Goal: Information Seeking & Learning: Check status

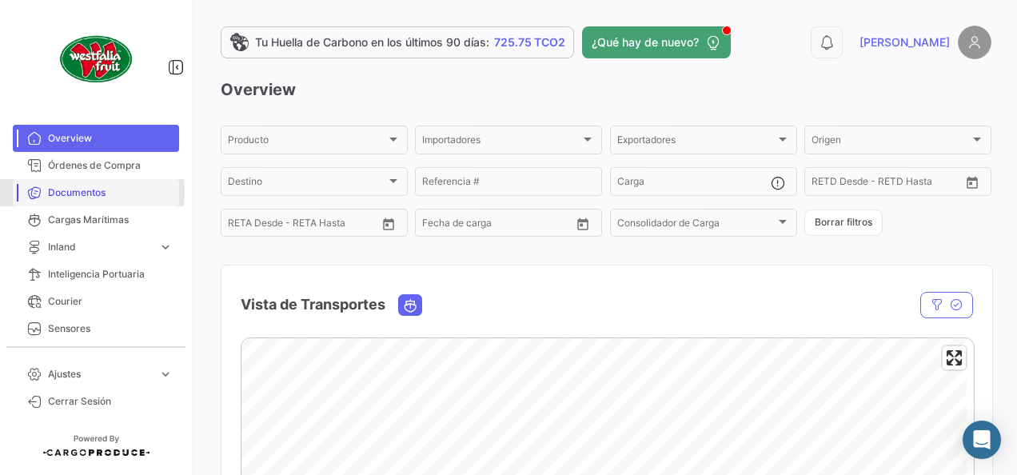
click at [64, 191] on span "Documentos" at bounding box center [110, 192] width 125 height 14
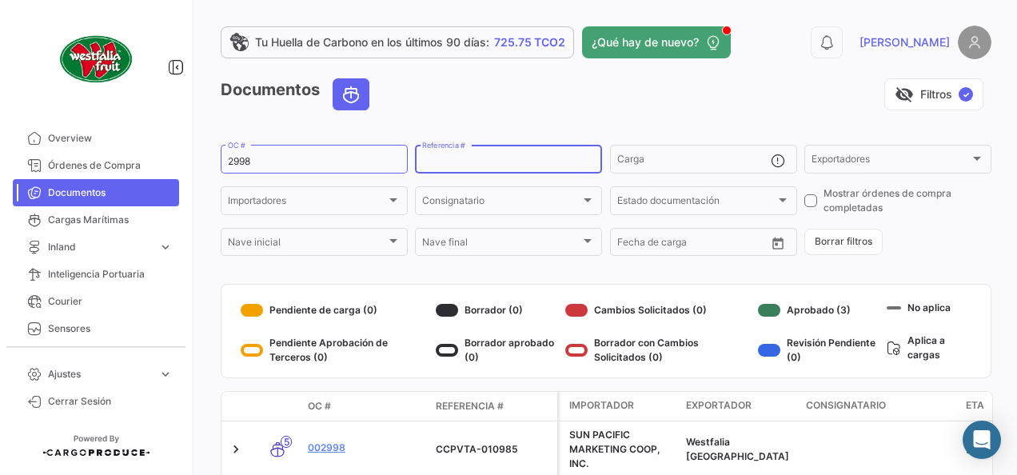
click at [507, 159] on input "Referencia #" at bounding box center [508, 161] width 173 height 11
type input "3311"
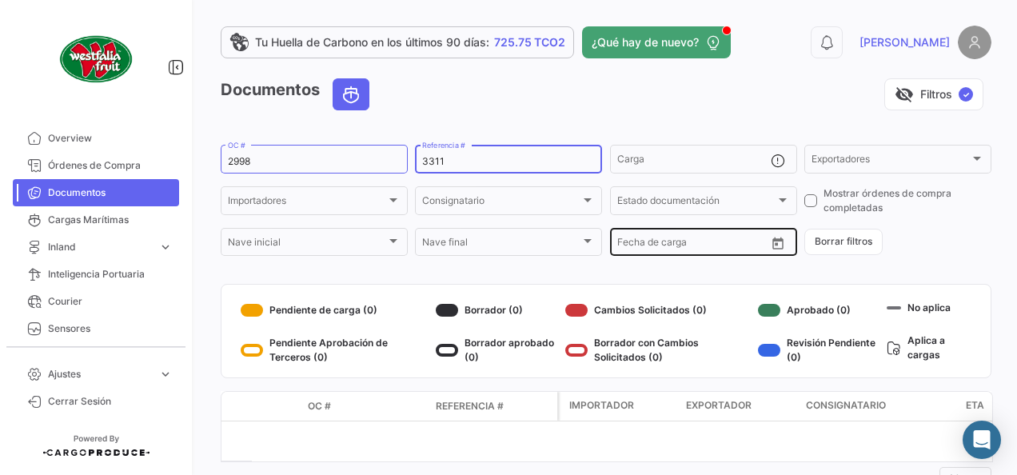
scroll to position [58, 0]
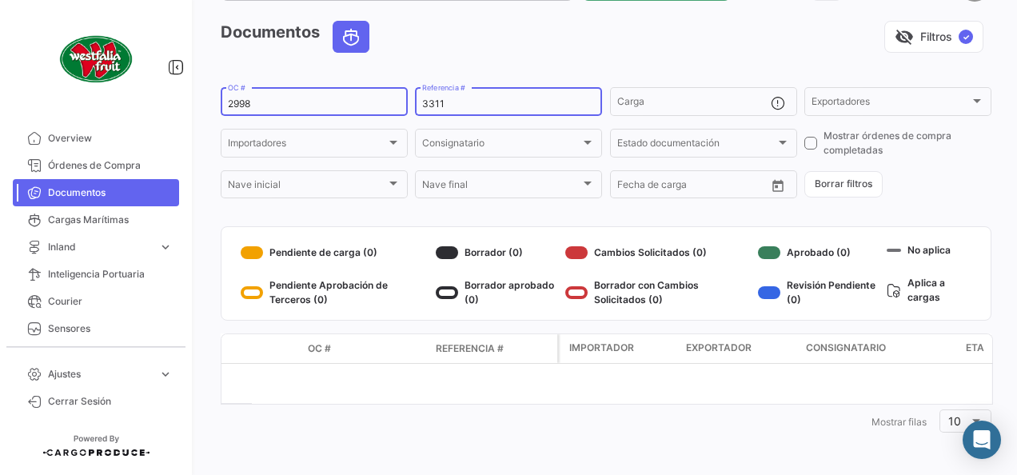
drag, startPoint x: 462, startPoint y: 102, endPoint x: 355, endPoint y: 93, distance: 107.5
click at [0, 0] on div "2998 OC # 3311 Referencia # Carga Exportadores Exportadores Importadores Import…" at bounding box center [0, 0] width 0 height 0
click at [335, 108] on input "2998" at bounding box center [314, 103] width 173 height 11
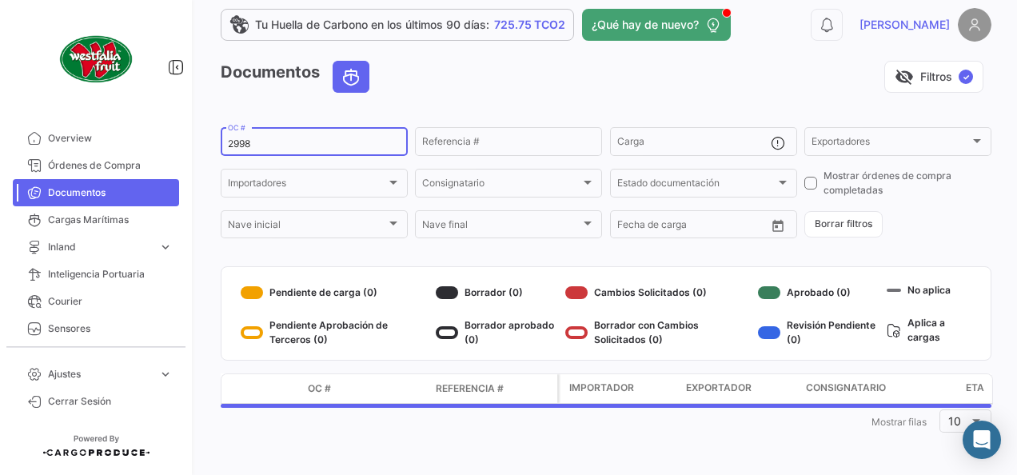
drag, startPoint x: 260, startPoint y: 142, endPoint x: 218, endPoint y: 143, distance: 41.6
click at [218, 143] on div "Tu Huella de Carbono en los últimos 90 [PERSON_NAME]: 725.75 TCO2 ¿Qué hay de n…" at bounding box center [606, 237] width 822 height 475
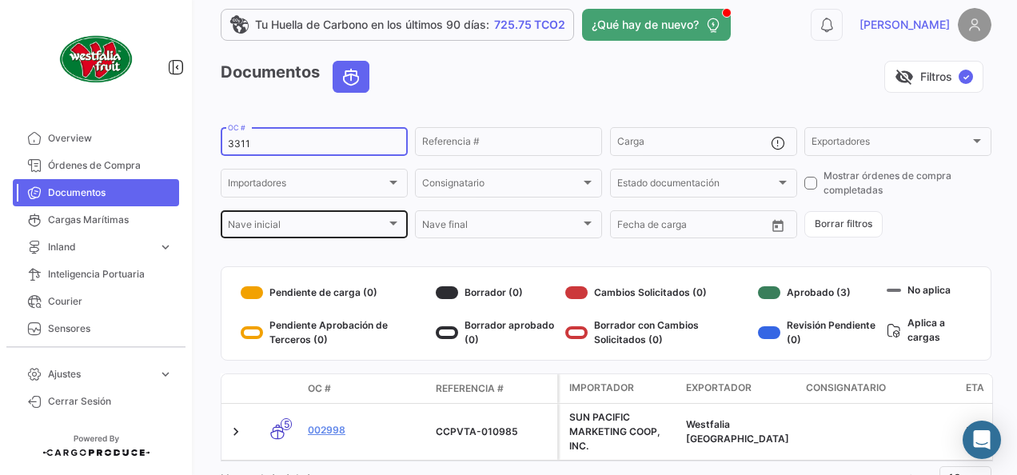
scroll to position [58, 0]
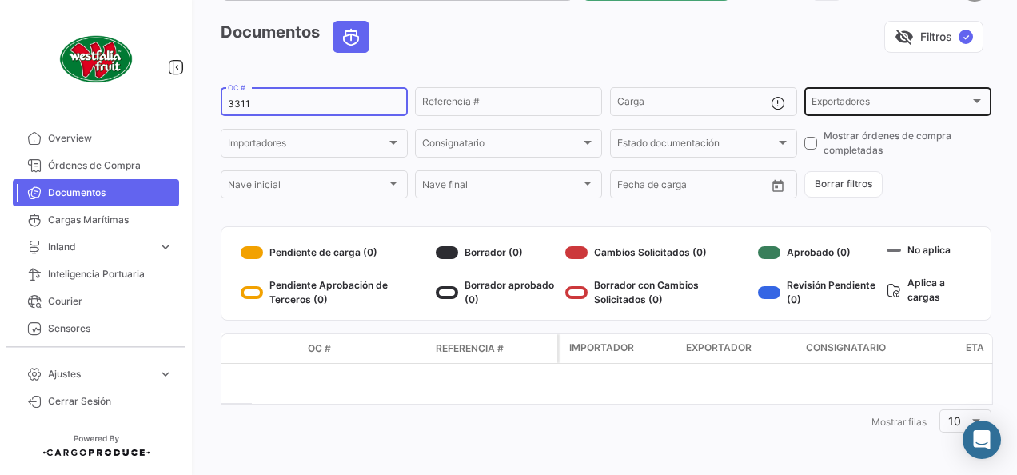
type input "3311"
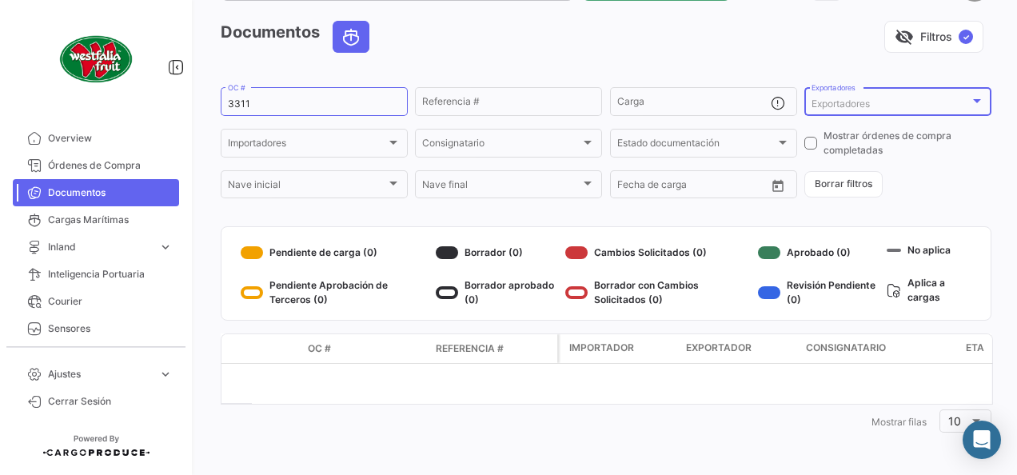
click at [822, 103] on span "Exportadores" at bounding box center [840, 103] width 58 height 12
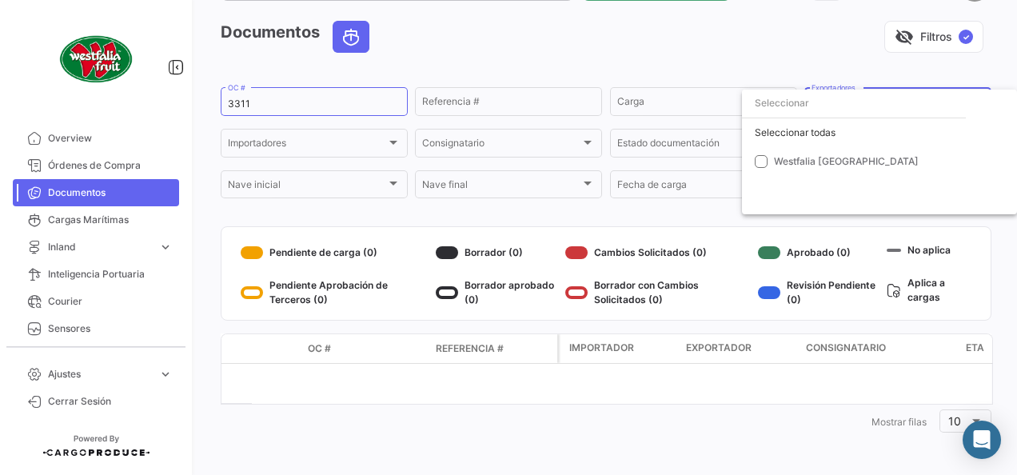
drag, startPoint x: 317, startPoint y: 99, endPoint x: 297, endPoint y: 100, distance: 20.0
click at [297, 100] on div at bounding box center [508, 237] width 1017 height 475
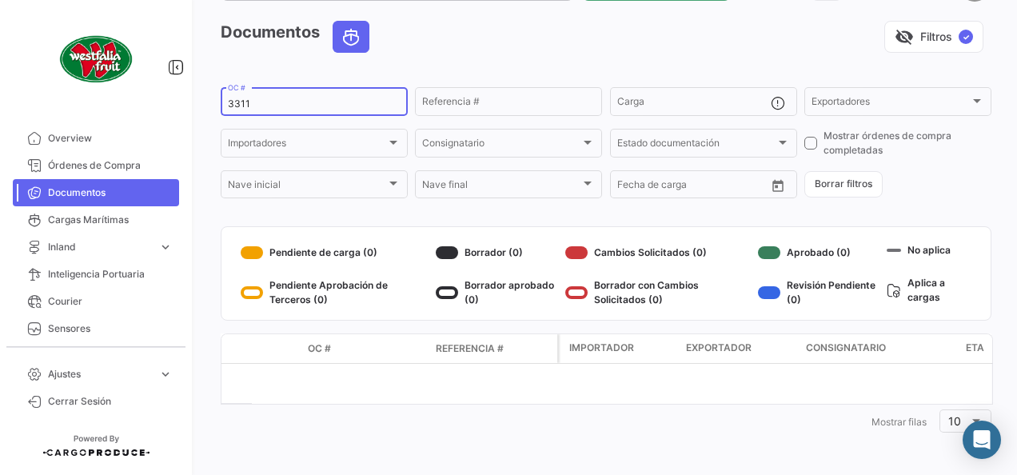
drag, startPoint x: 267, startPoint y: 102, endPoint x: 201, endPoint y: 100, distance: 65.6
click at [201, 100] on div "Tu Huella de Carbono en los últimos 90 [PERSON_NAME]: 725.75 TCO2 ¿Qué hay de n…" at bounding box center [606, 237] width 822 height 475
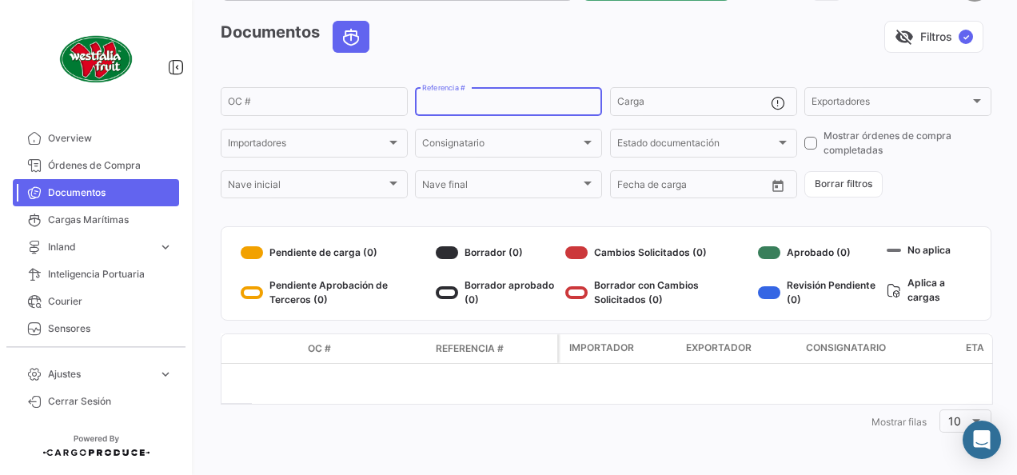
scroll to position [18, 0]
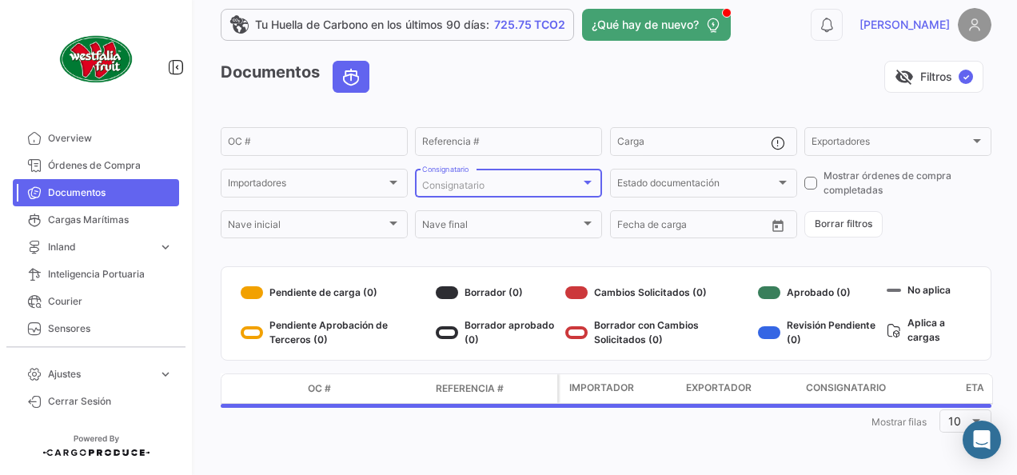
click at [583, 181] on div at bounding box center [587, 183] width 8 height 4
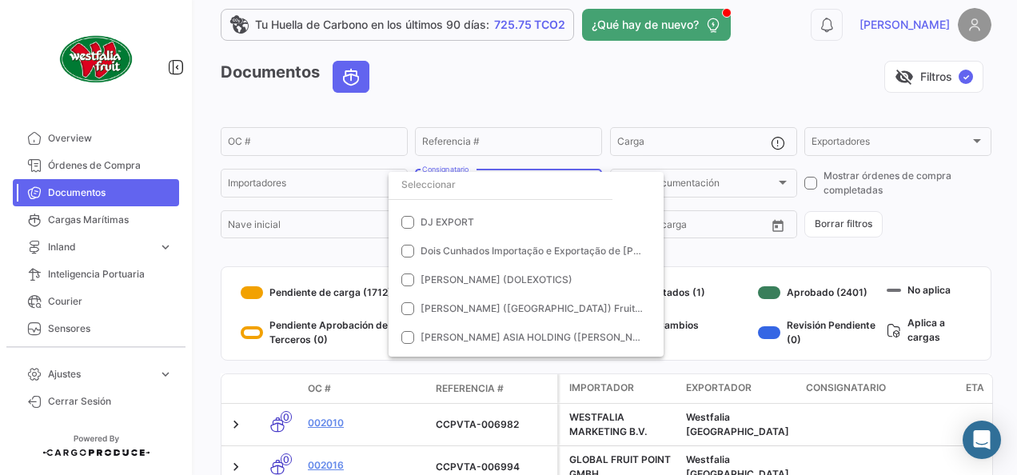
scroll to position [959, 0]
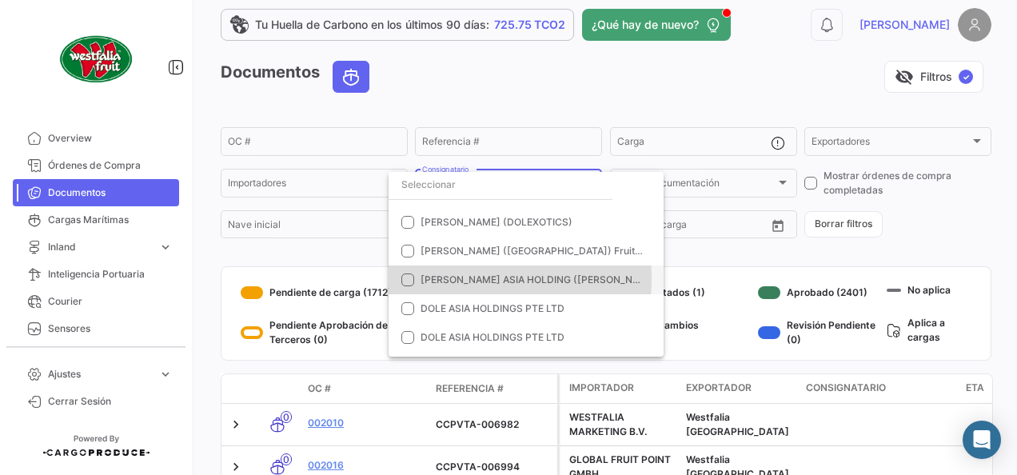
click at [412, 277] on mat-pseudo-checkbox at bounding box center [407, 279] width 13 height 13
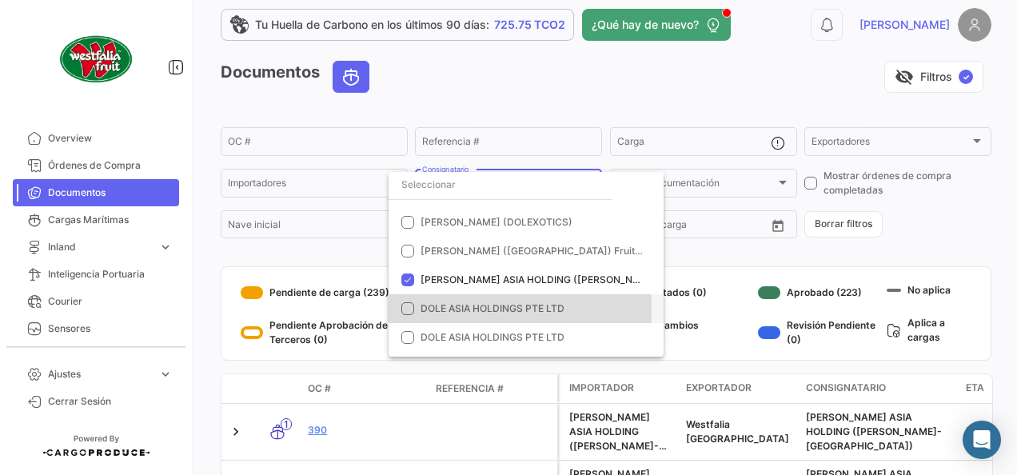
click at [411, 308] on mat-pseudo-checkbox at bounding box center [407, 308] width 13 height 13
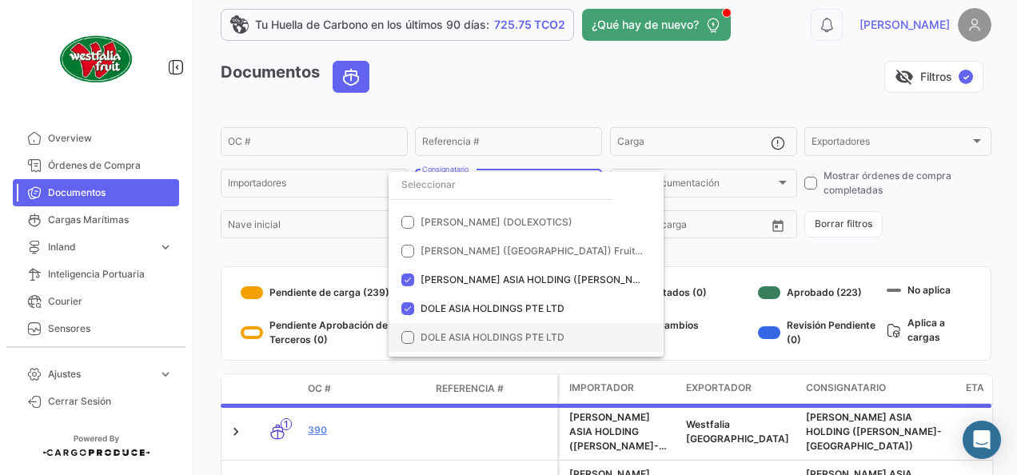
click at [411, 337] on mat-pseudo-checkbox at bounding box center [407, 337] width 13 height 13
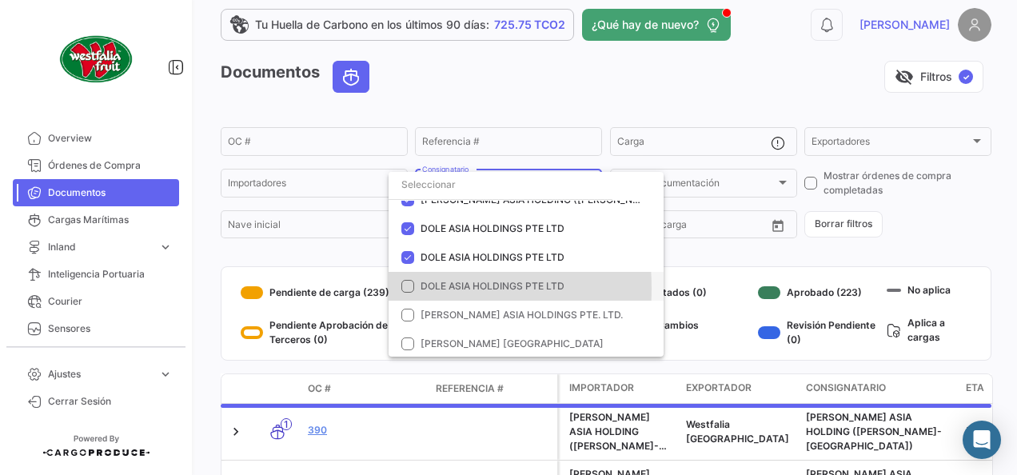
click at [407, 288] on mat-pseudo-checkbox at bounding box center [407, 286] width 13 height 13
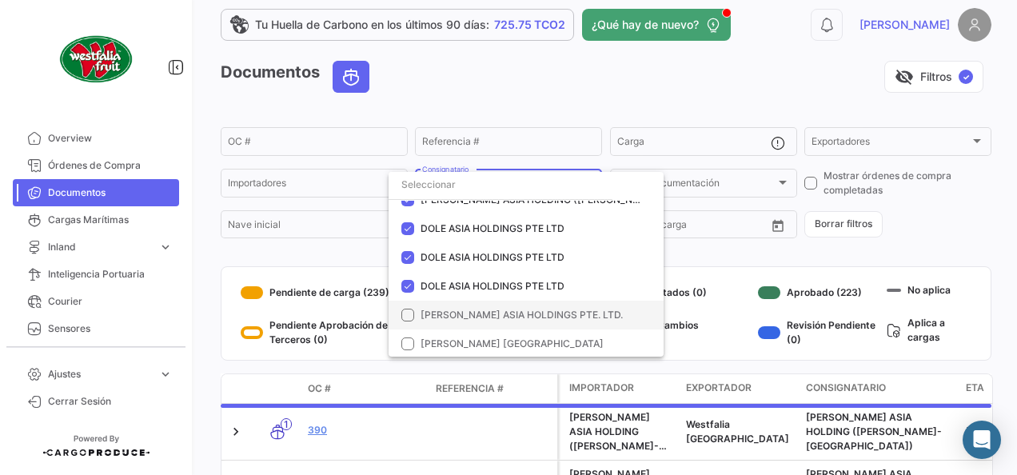
click at [412, 320] on mat-pseudo-checkbox at bounding box center [407, 314] width 13 height 13
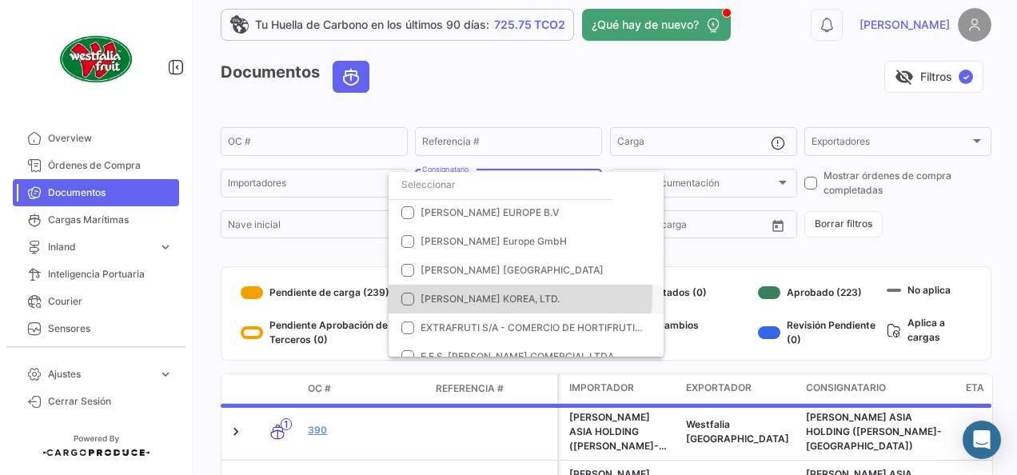
click at [410, 292] on mat-pseudo-checkbox at bounding box center [407, 298] width 13 height 13
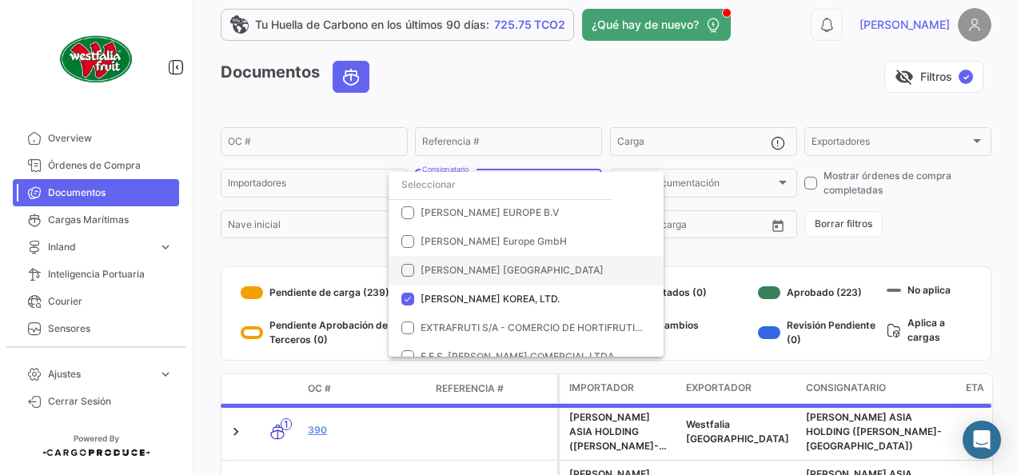
click at [404, 270] on mat-pseudo-checkbox at bounding box center [407, 270] width 13 height 13
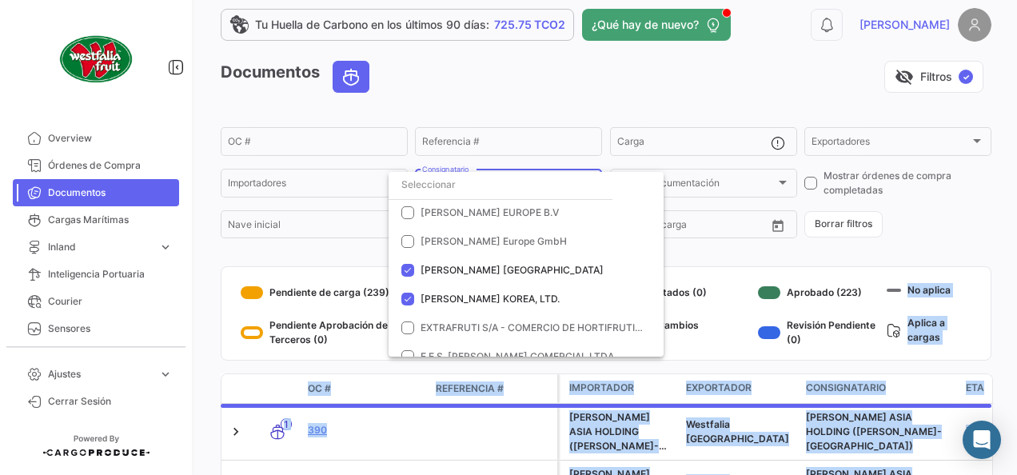
drag, startPoint x: 1010, startPoint y: 217, endPoint x: 1019, endPoint y: 259, distance: 42.5
click at [1016, 259] on html "Overview Órdenes de Compra Documentos Cargas Marítimas Inland expand_more Carga…" at bounding box center [508, 237] width 1017 height 475
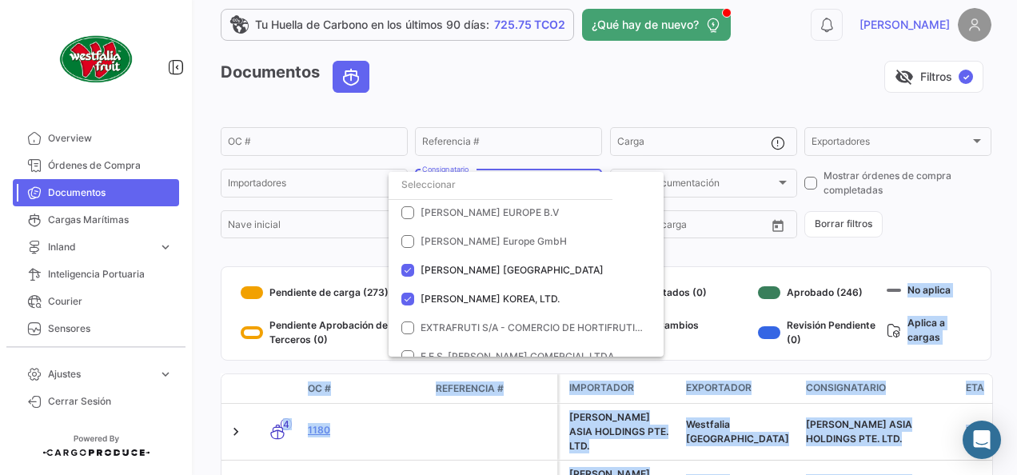
click at [989, 237] on div at bounding box center [508, 237] width 1017 height 475
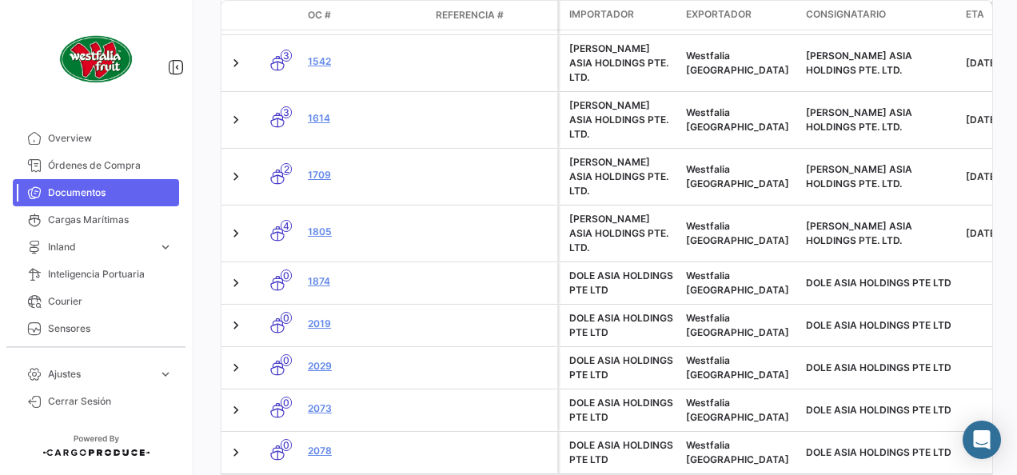
scroll to position [451, 0]
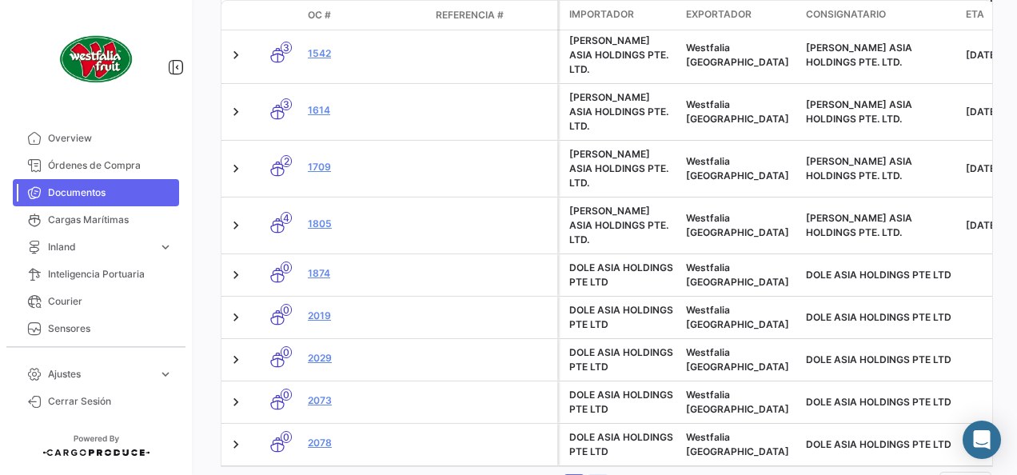
click at [599, 474] on link "2" at bounding box center [597, 483] width 19 height 18
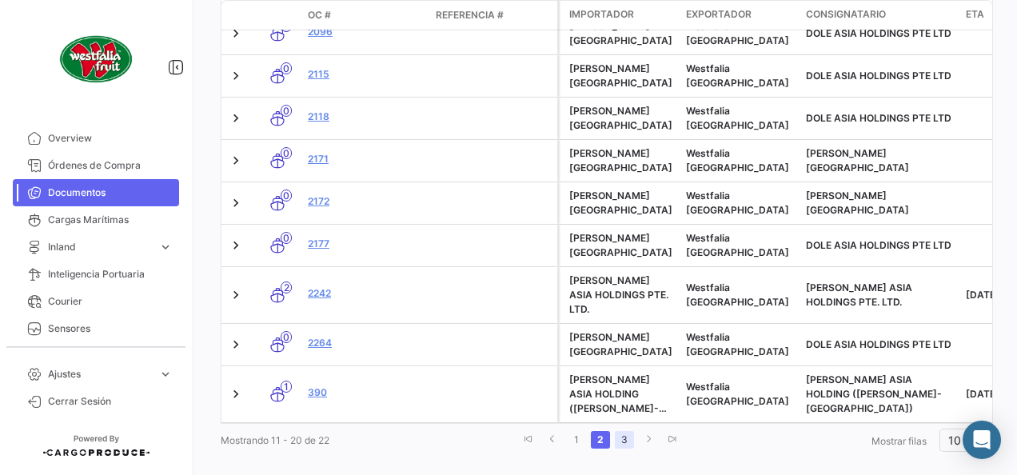
click at [622, 431] on link "3" at bounding box center [624, 440] width 19 height 18
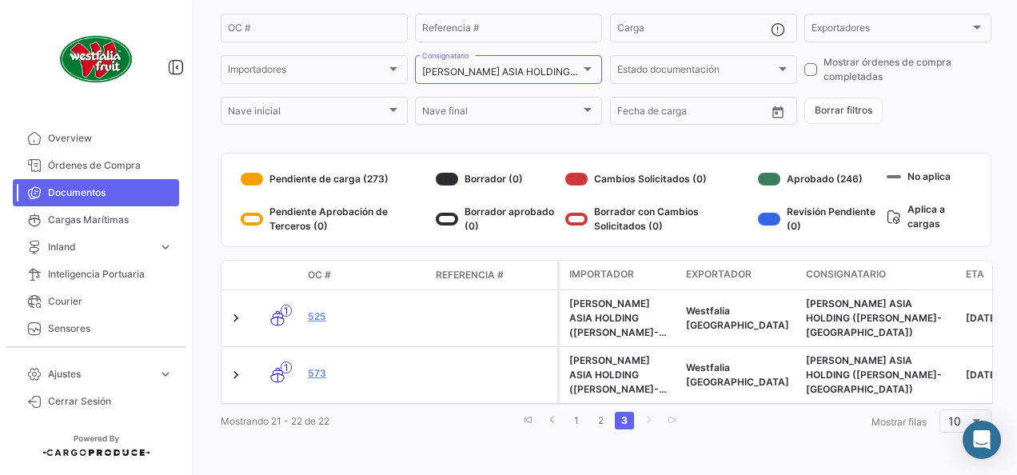
scroll to position [114, 0]
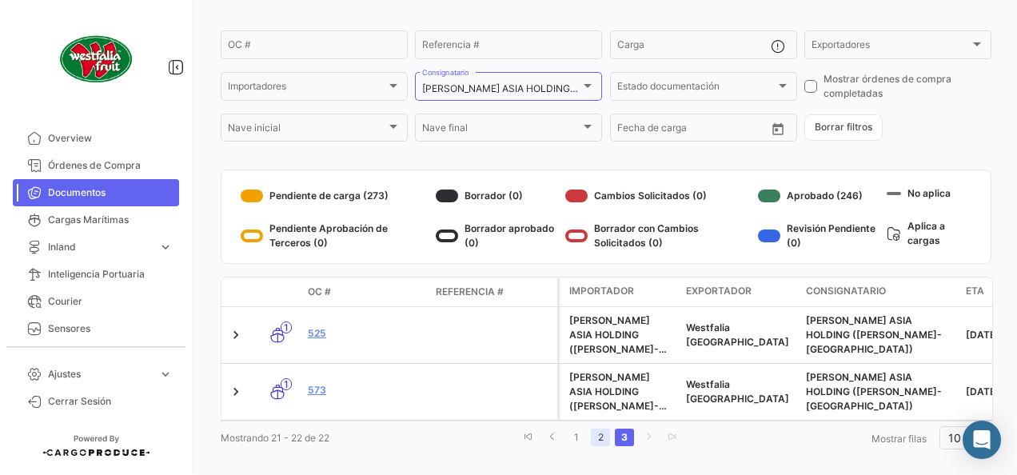
click at [604, 428] on link "2" at bounding box center [600, 437] width 19 height 18
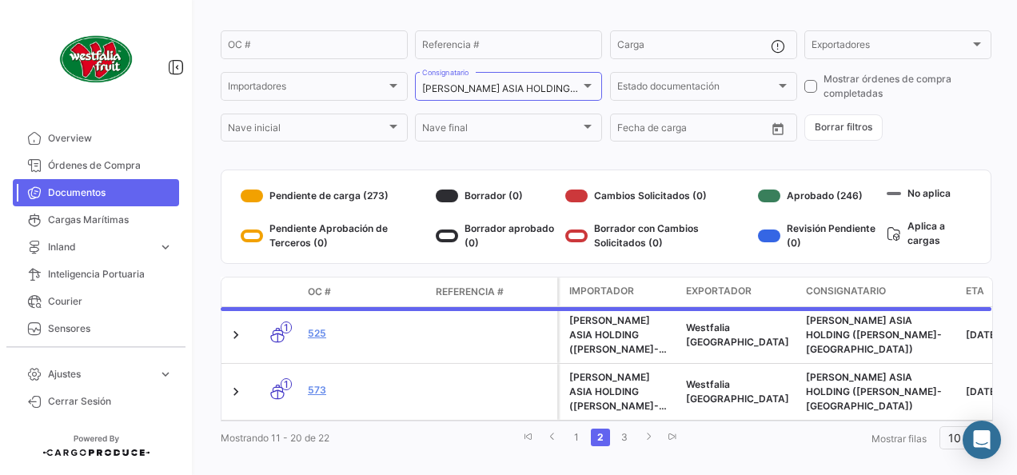
scroll to position [185, 0]
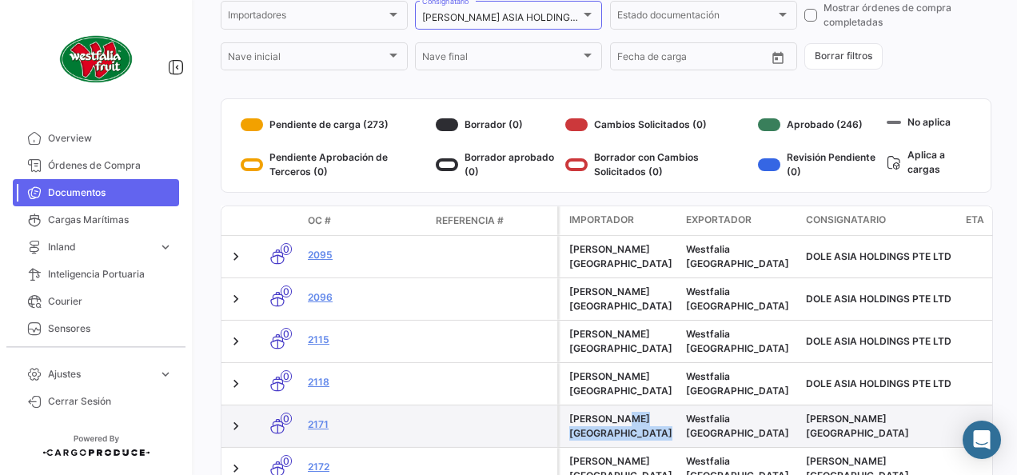
click at [682, 405] on div "[PERSON_NAME] KOREA Westfalia Chile [PERSON_NAME] [GEOGRAPHIC_DATA] * *" at bounding box center [972, 426] width 831 height 42
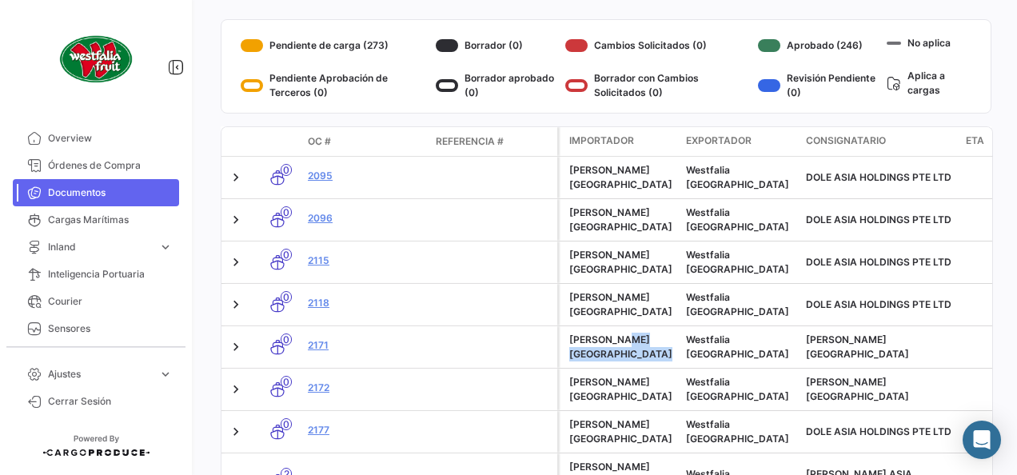
scroll to position [105, 0]
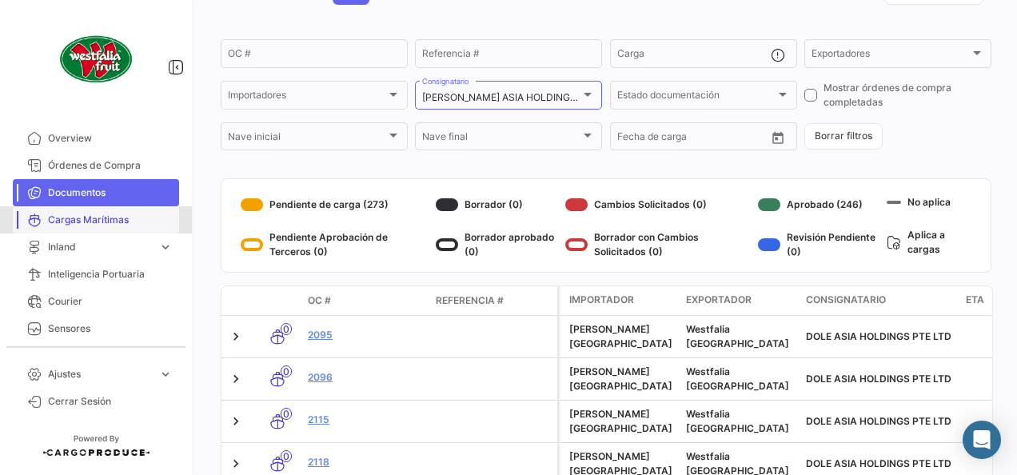
click at [115, 225] on span "Cargas Marítimas" at bounding box center [110, 220] width 125 height 14
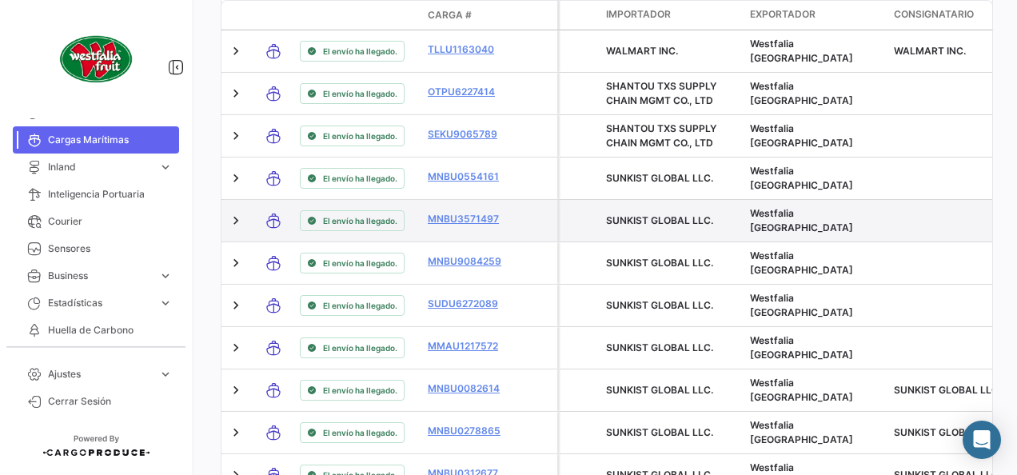
scroll to position [1039, 0]
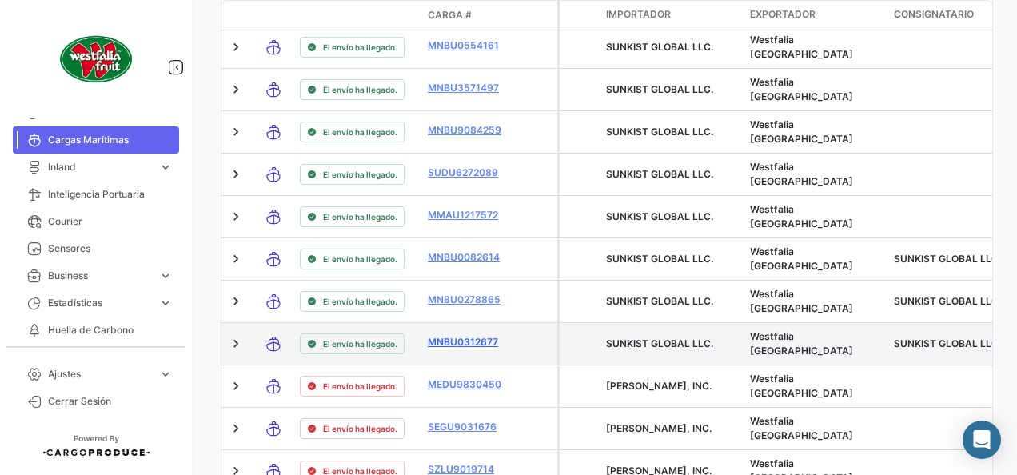
click at [480, 341] on link "MNBU0312677" at bounding box center [469, 342] width 83 height 14
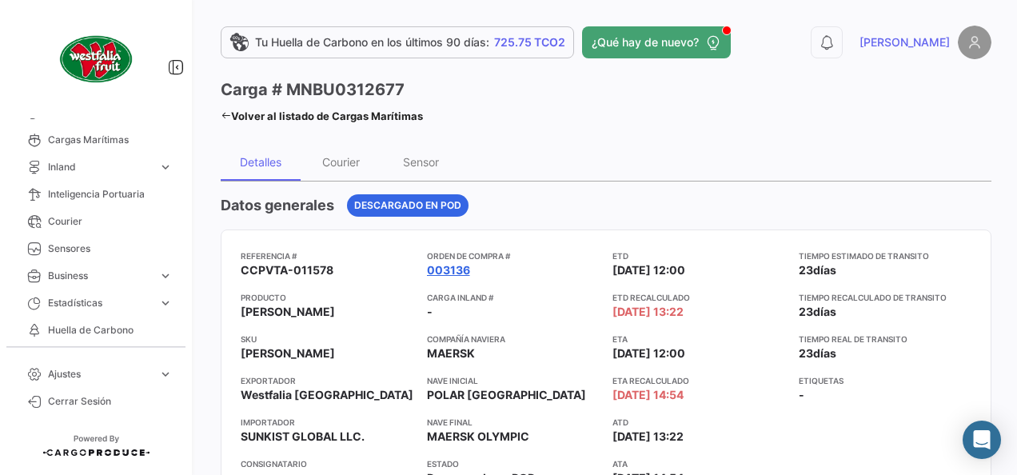
click at [446, 272] on link "003136" at bounding box center [448, 270] width 43 height 16
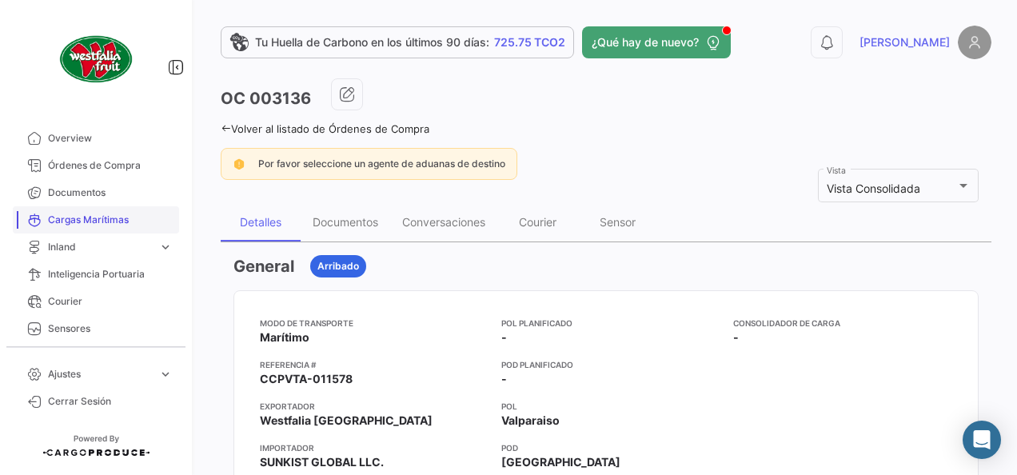
click at [107, 223] on span "Cargas Marítimas" at bounding box center [110, 220] width 125 height 14
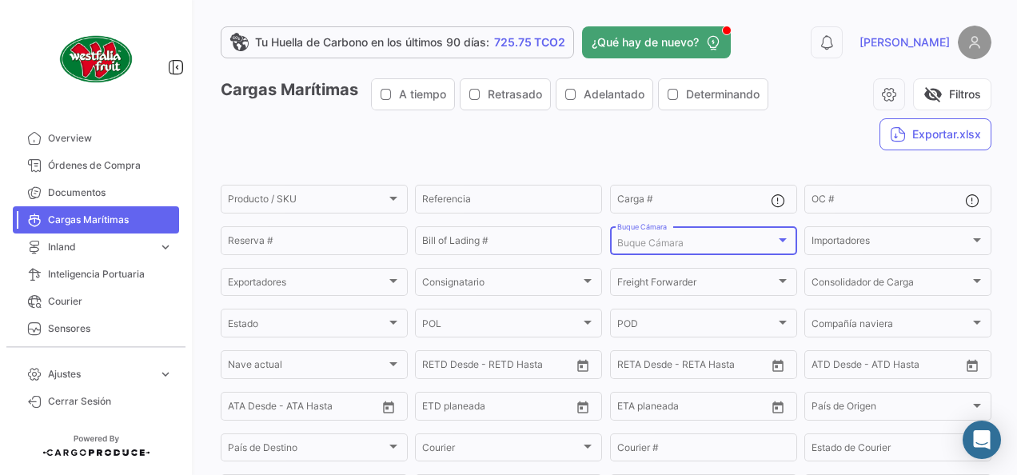
click at [775, 237] on div at bounding box center [782, 239] width 14 height 13
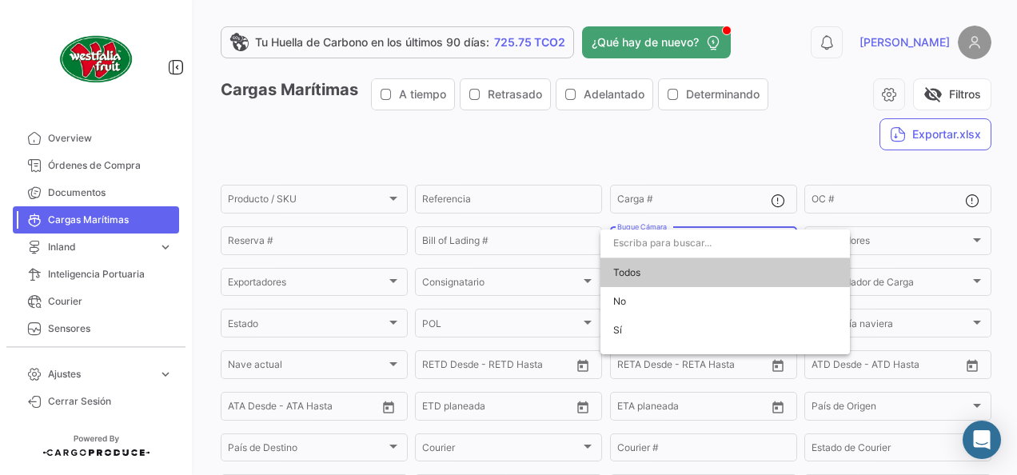
click at [773, 237] on input "dropdown search" at bounding box center [724, 243] width 249 height 29
click at [638, 149] on div at bounding box center [508, 237] width 1017 height 475
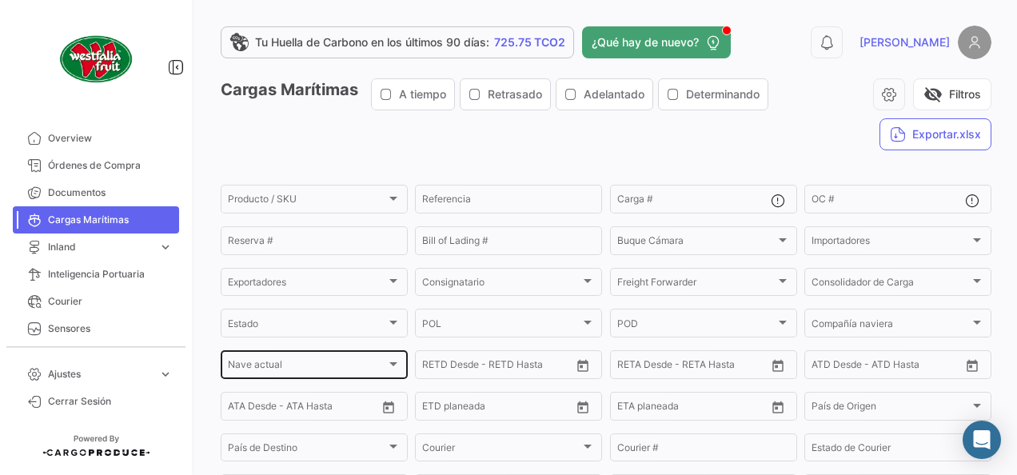
click at [379, 364] on div "Nave actual" at bounding box center [307, 366] width 158 height 11
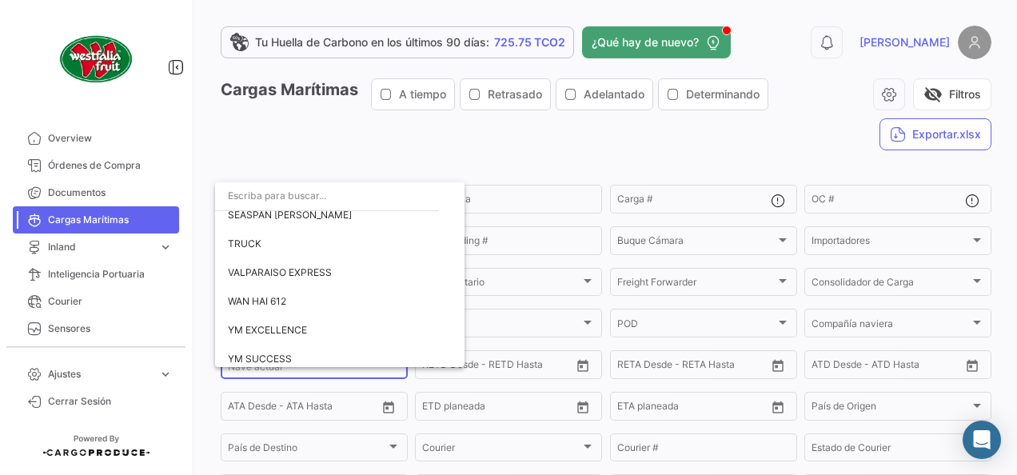
scroll to position [1277, 0]
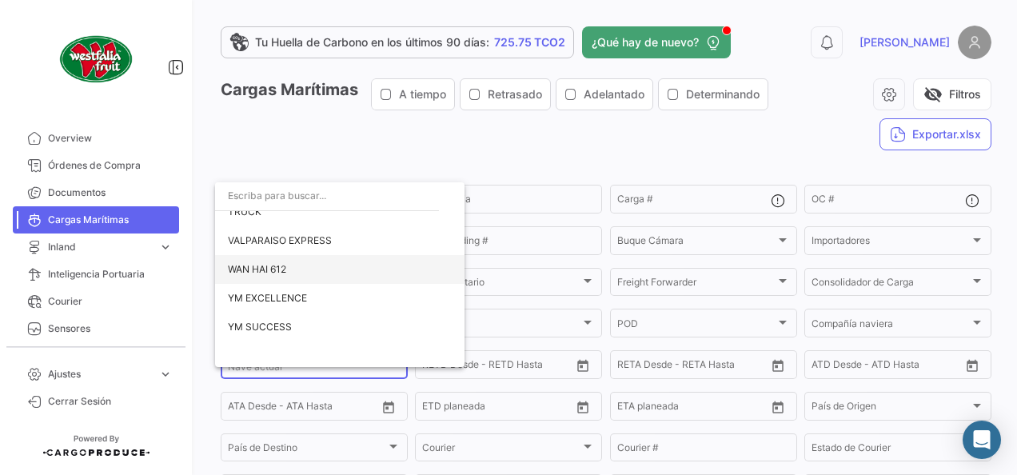
click at [258, 268] on span "WAN HAI 612" at bounding box center [257, 269] width 58 height 12
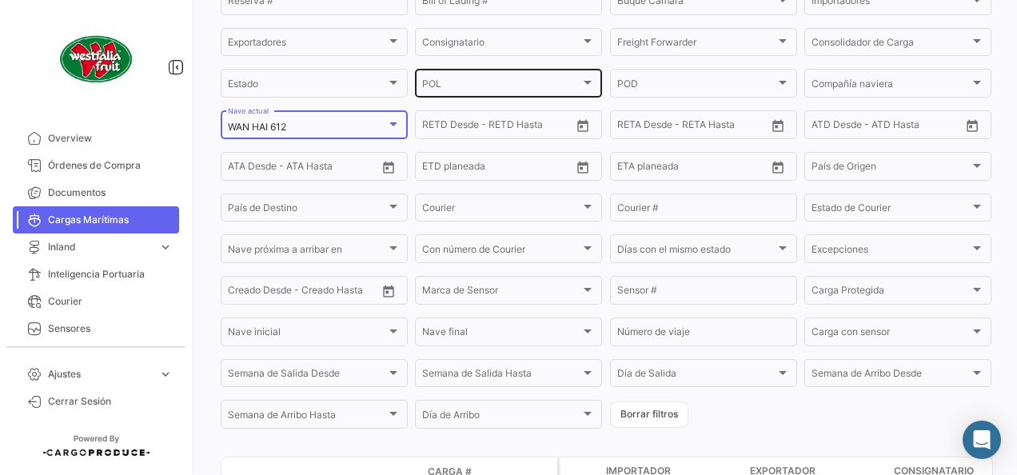
scroll to position [412, 0]
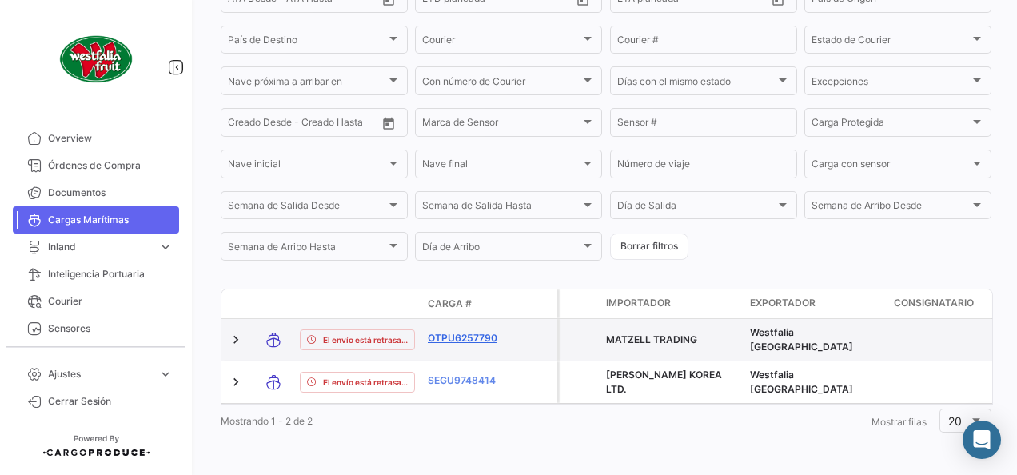
click at [467, 336] on link "OTPU6257790" at bounding box center [469, 338] width 83 height 14
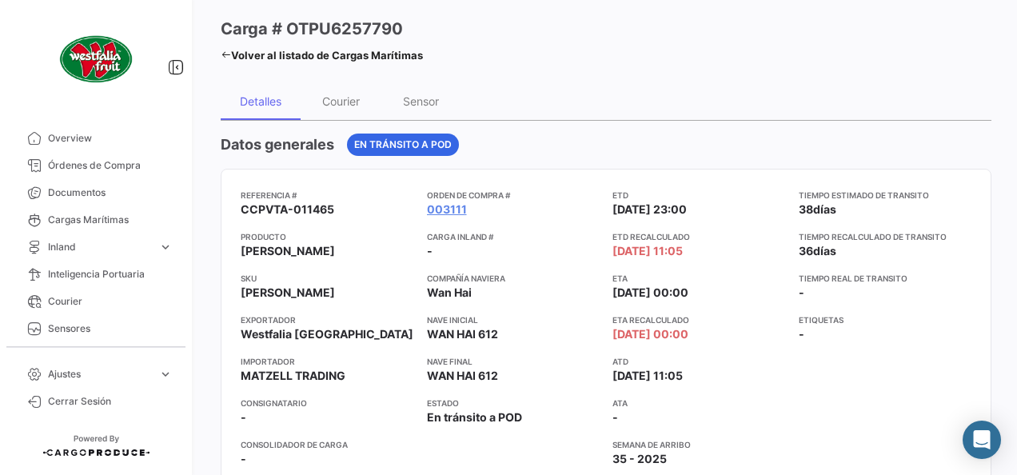
scroll to position [54, 0]
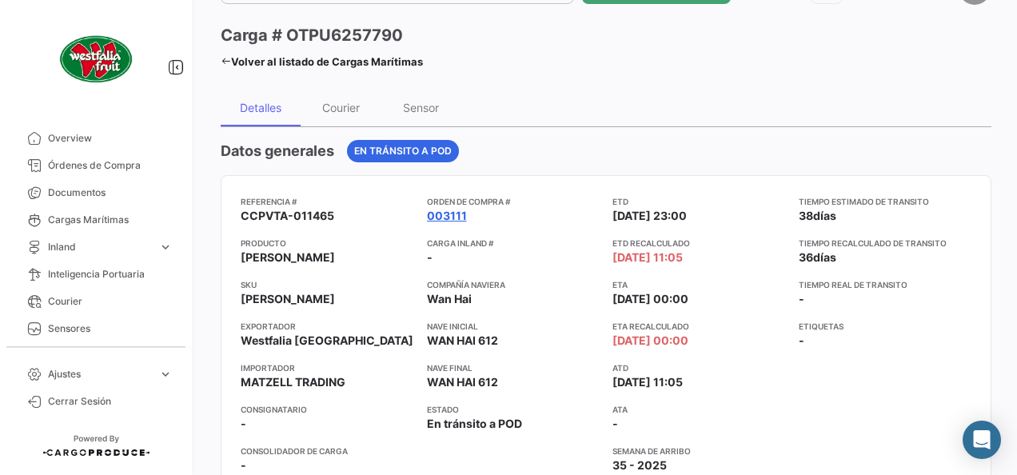
click at [440, 211] on link "003111" at bounding box center [447, 216] width 40 height 16
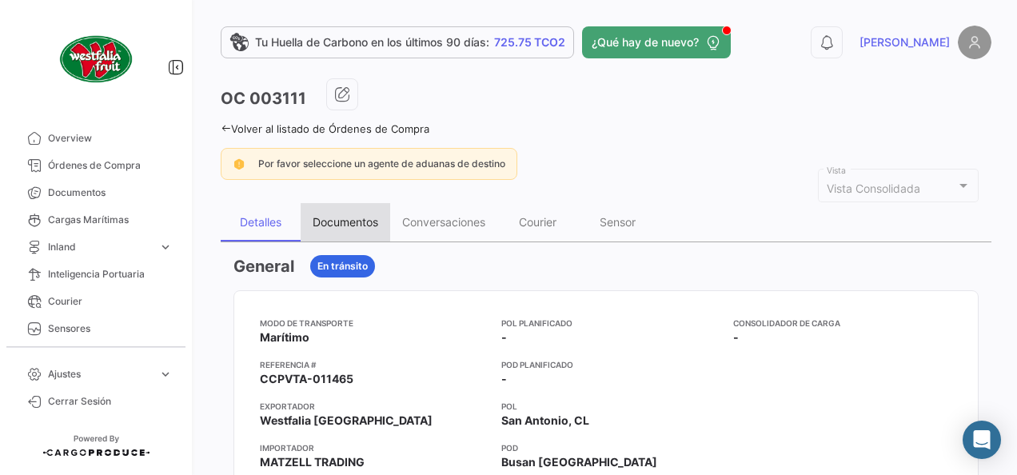
click at [368, 216] on div "Documentos" at bounding box center [345, 222] width 66 height 14
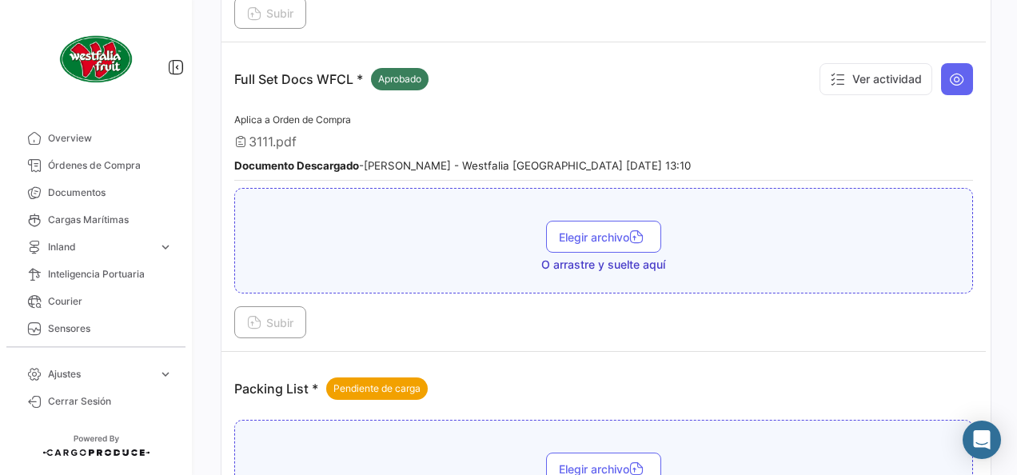
scroll to position [573, 0]
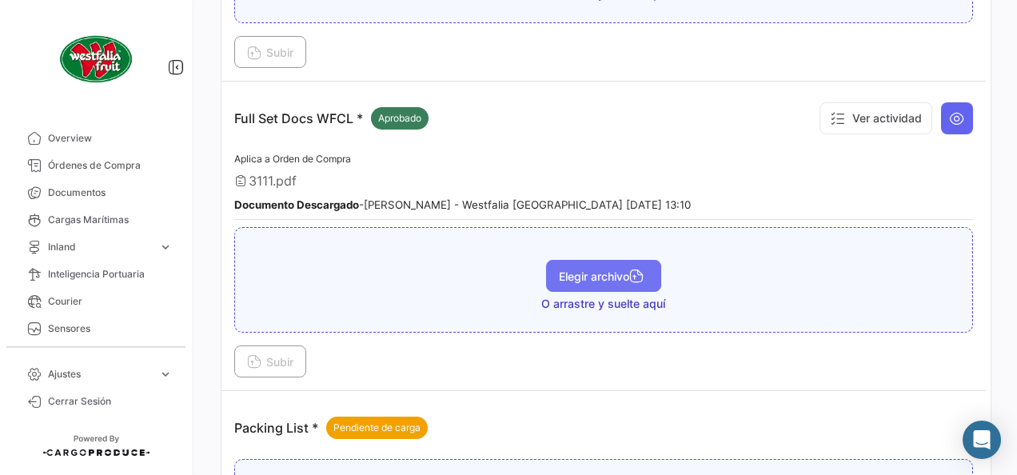
click at [581, 260] on button "Elegir archivo" at bounding box center [603, 276] width 115 height 32
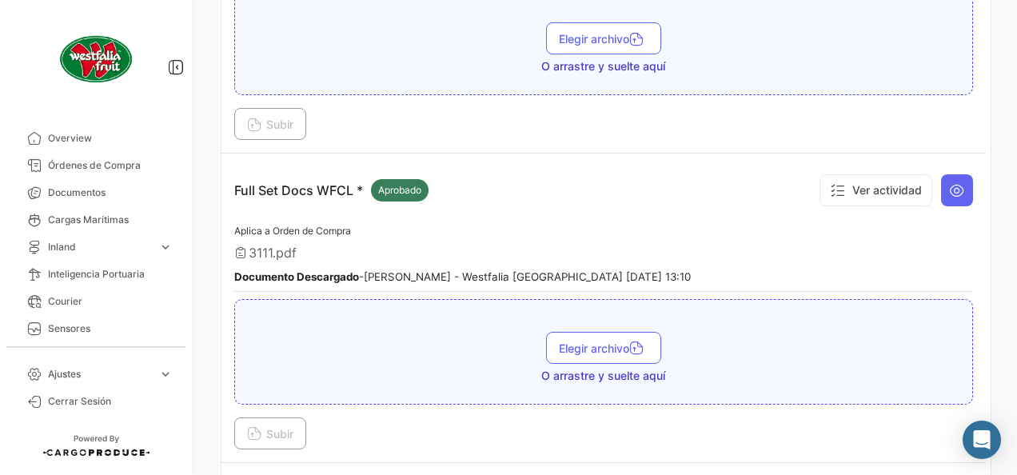
scroll to position [413, 0]
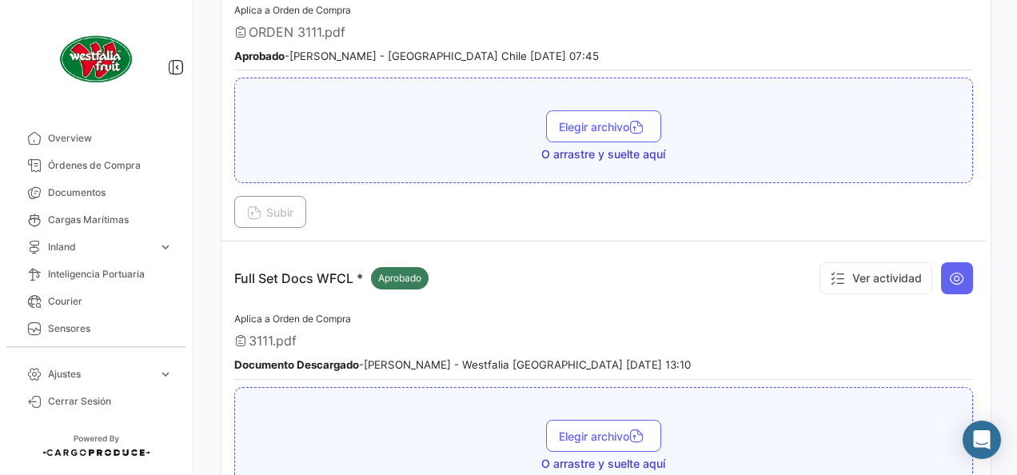
click at [376, 356] on div "Documento Descargado - [PERSON_NAME] - Westfalia [GEOGRAPHIC_DATA] [DATE] 13:10" at bounding box center [603, 364] width 738 height 16
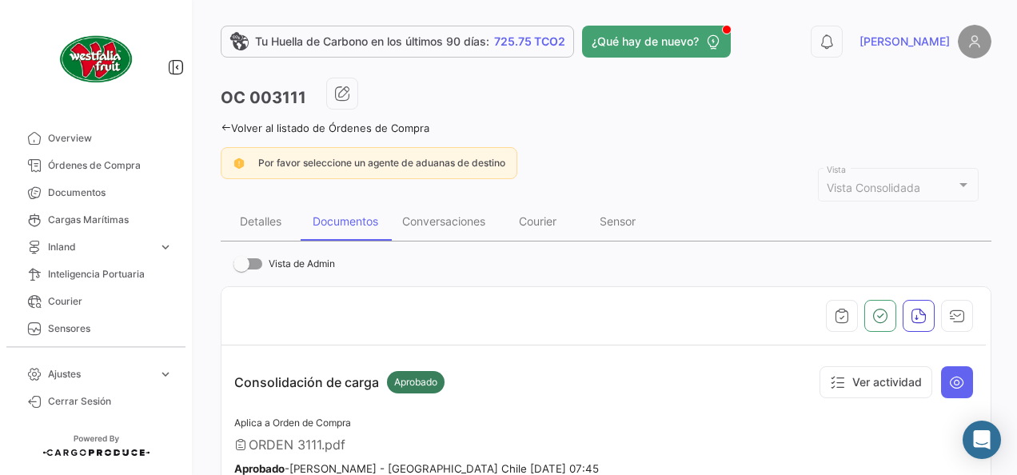
scroll to position [0, 0]
click at [277, 213] on div "Detalles" at bounding box center [261, 222] width 80 height 38
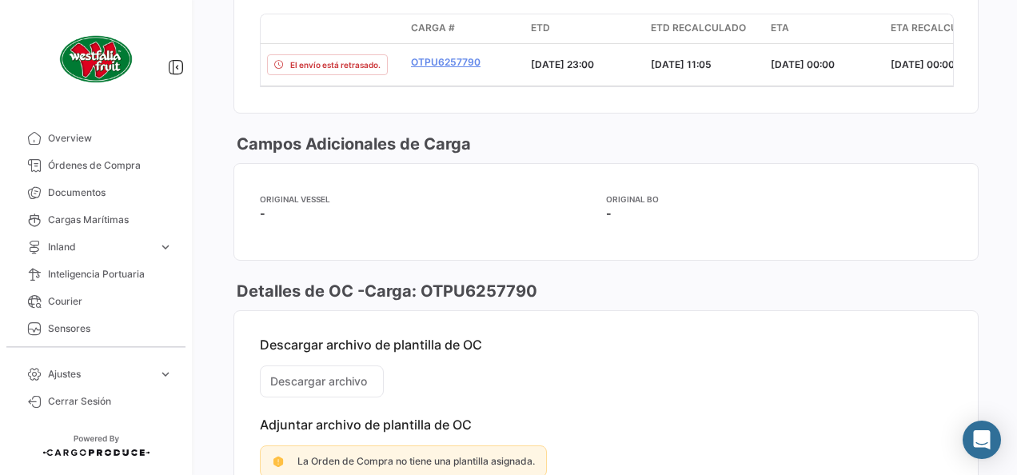
scroll to position [1363, 0]
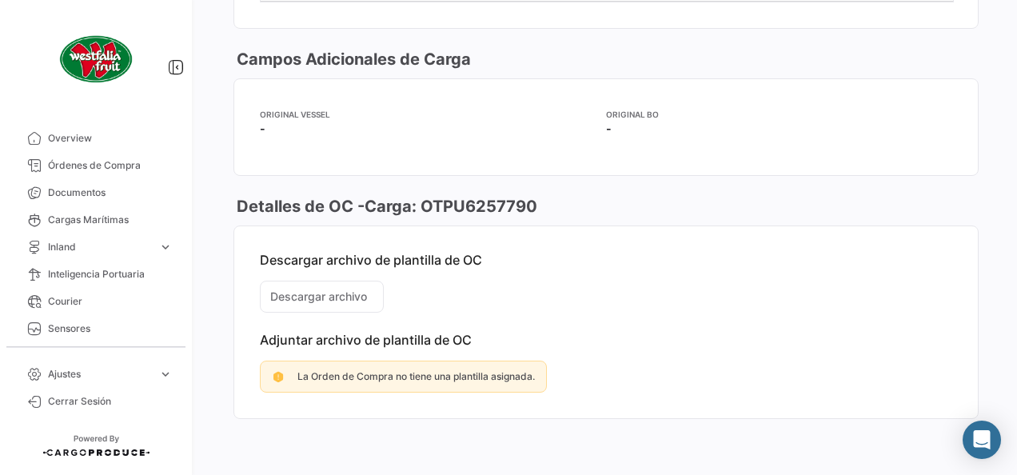
click at [323, 297] on mat-card-content "Descargar archivo de plantilla de OC Descargar archivo Adjuntar archivo de plan…" at bounding box center [605, 322] width 743 height 192
click at [331, 297] on mat-card-content "Descargar archivo de plantilla de OC Descargar archivo Adjuntar archivo de plan…" at bounding box center [605, 322] width 743 height 192
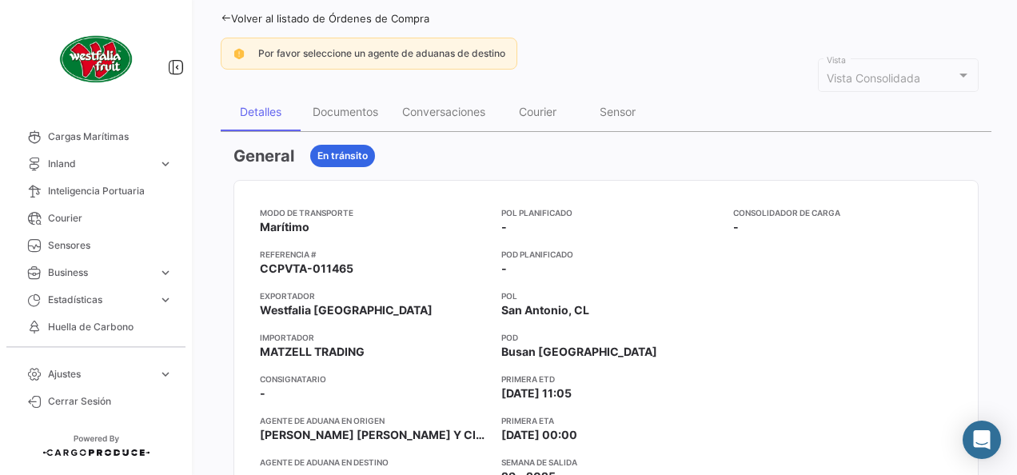
scroll to position [85, 0]
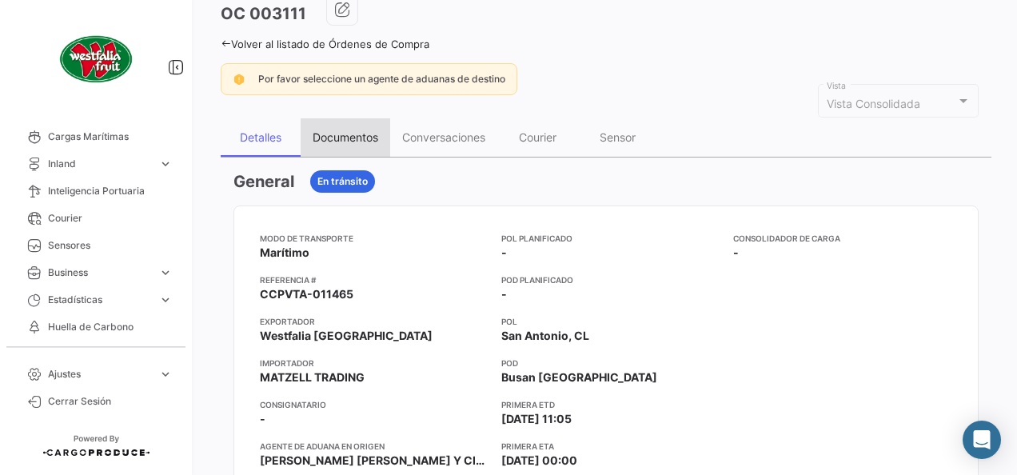
click at [360, 135] on div "Documentos" at bounding box center [345, 137] width 66 height 14
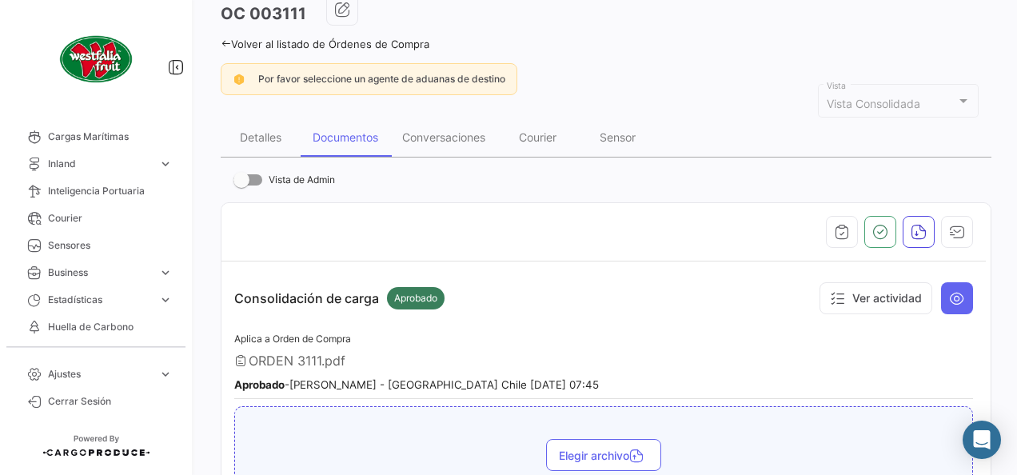
scroll to position [0, 0]
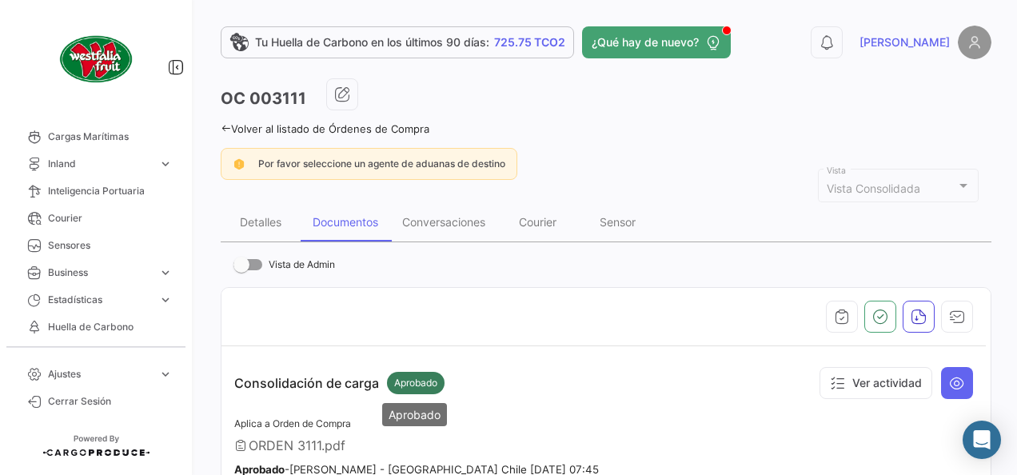
click at [424, 380] on span "Aprobado" at bounding box center [415, 383] width 43 height 14
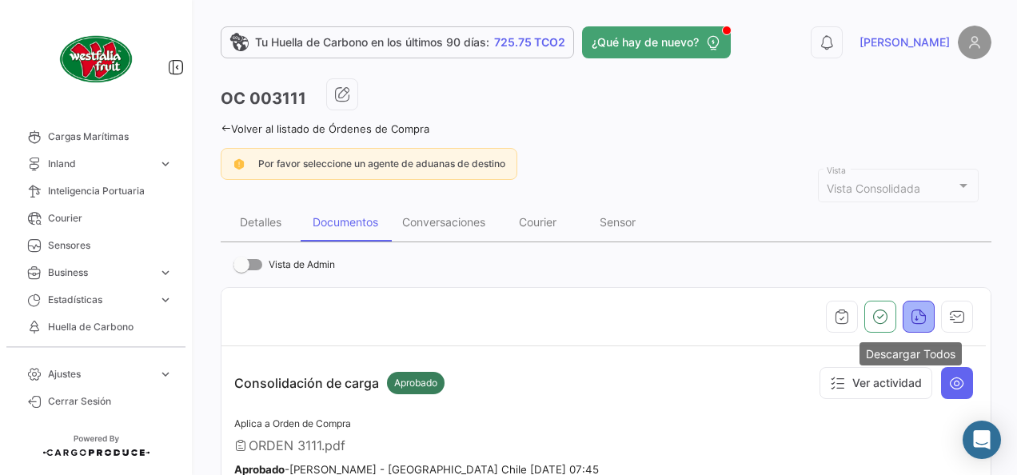
click at [910, 317] on icon "button" at bounding box center [918, 316] width 16 height 16
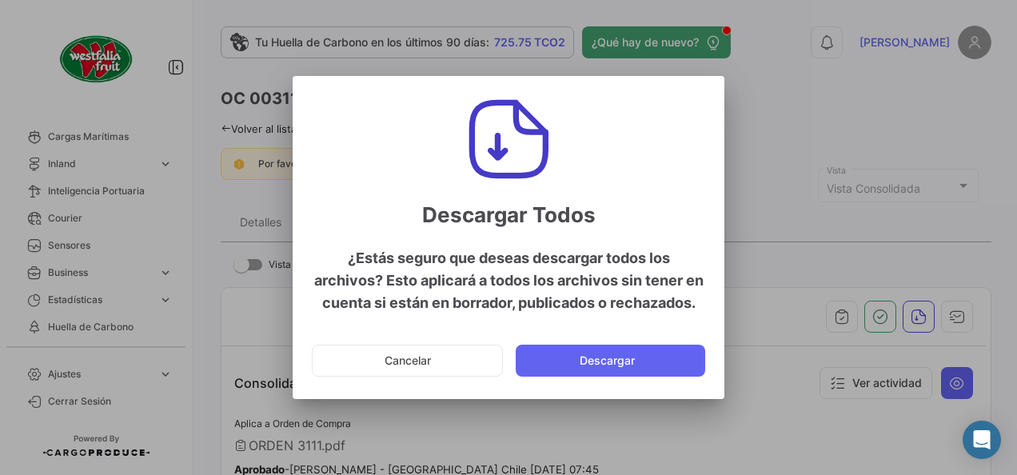
click at [775, 400] on div at bounding box center [508, 237] width 1017 height 475
drag, startPoint x: 408, startPoint y: 352, endPoint x: 441, endPoint y: 348, distance: 33.1
click at [409, 352] on button "Cancelar" at bounding box center [407, 360] width 191 height 32
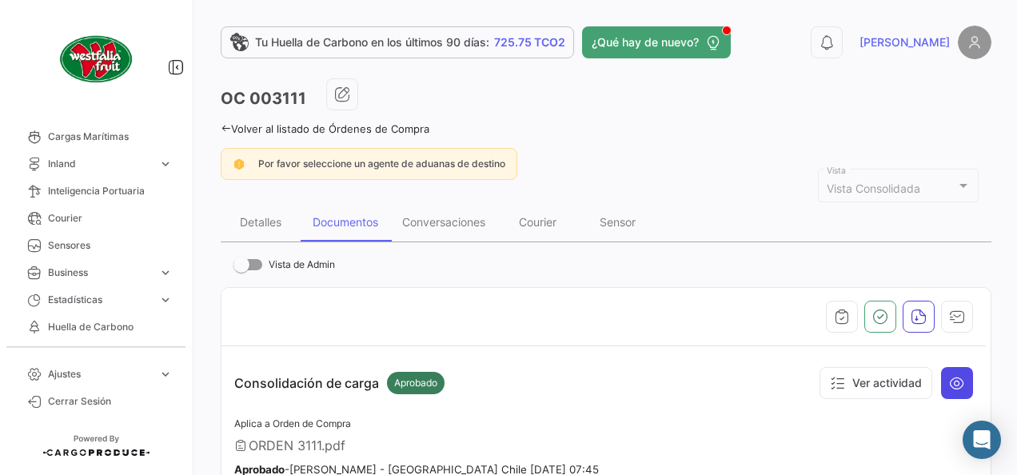
click at [949, 380] on icon at bounding box center [957, 383] width 16 height 16
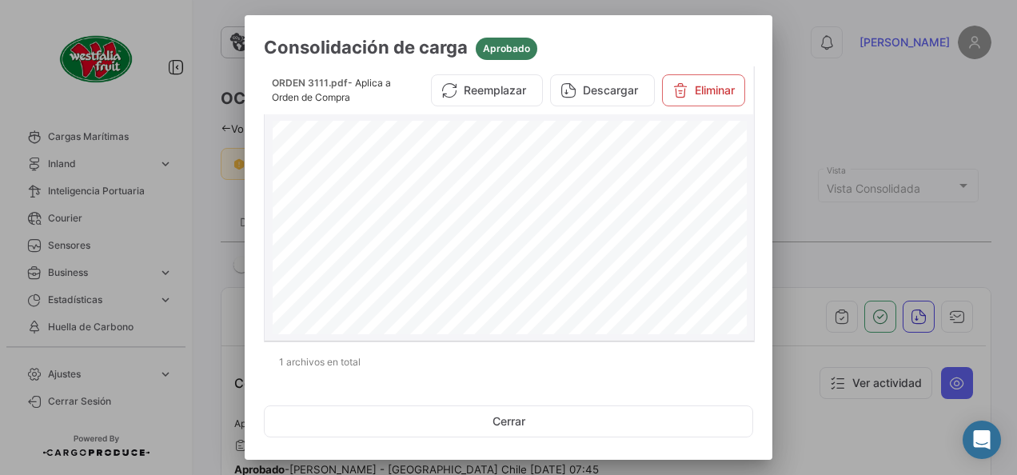
scroll to position [1736, 0]
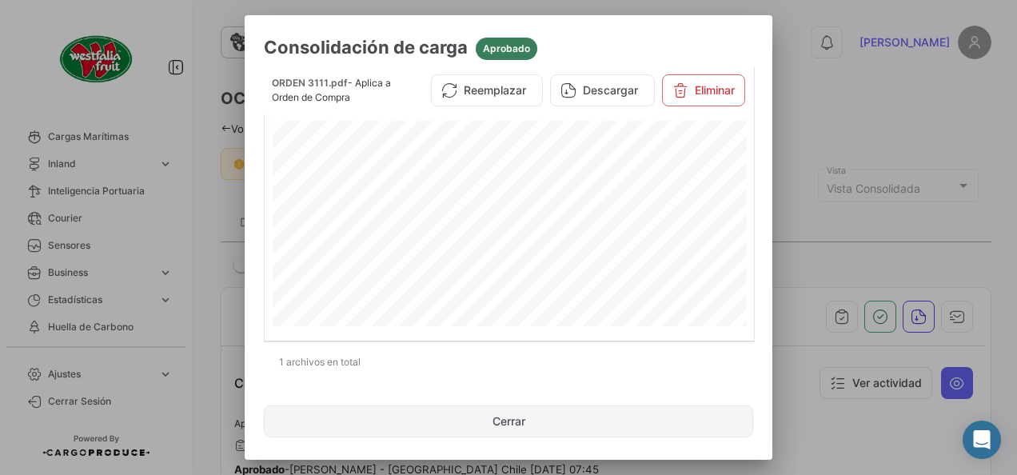
click at [513, 422] on button "Cerrar" at bounding box center [508, 421] width 489 height 32
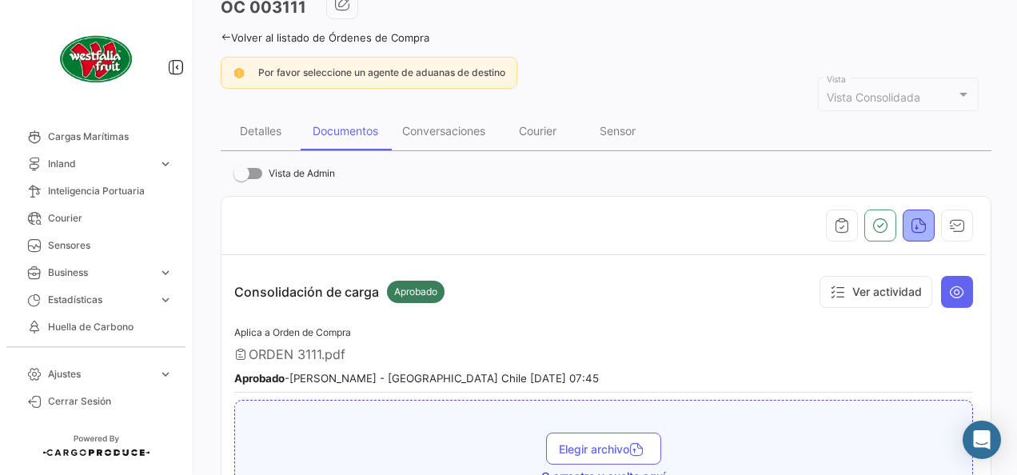
scroll to position [160, 0]
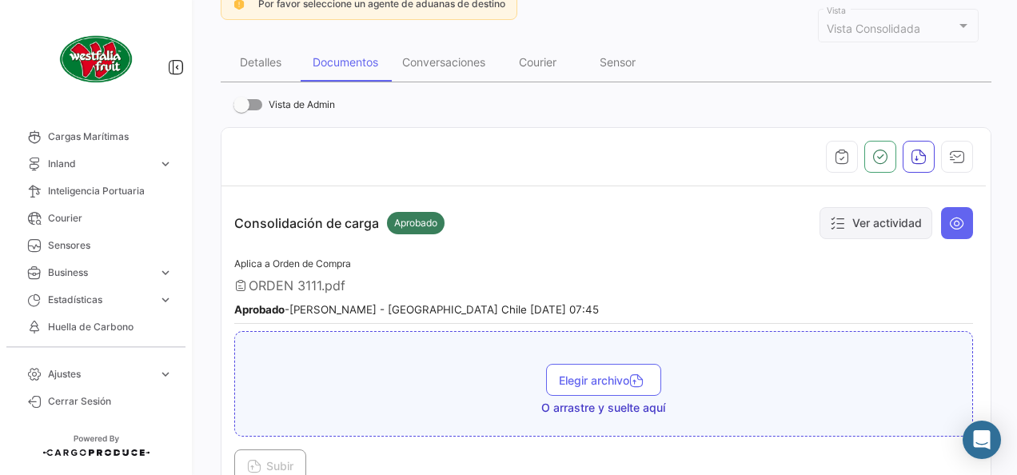
click at [864, 216] on button "Ver actividad" at bounding box center [875, 223] width 113 height 32
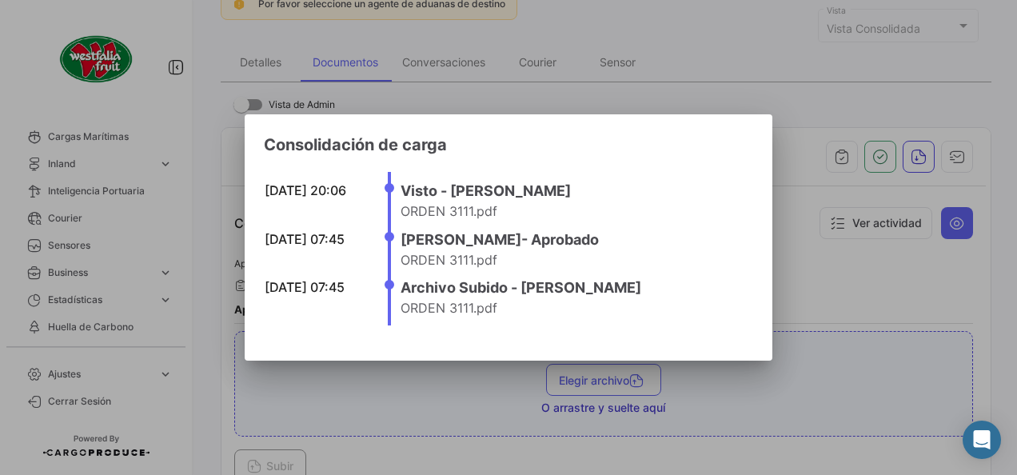
click at [981, 315] on div at bounding box center [508, 237] width 1017 height 475
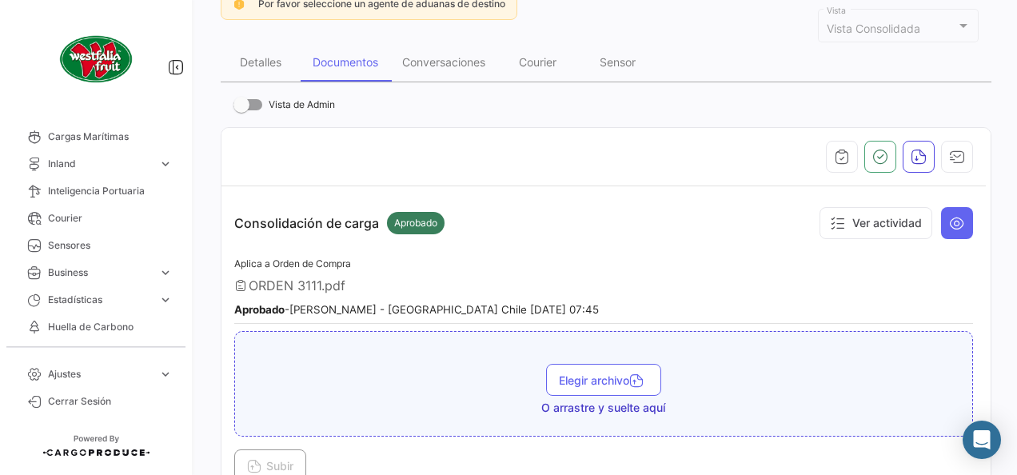
click at [241, 281] on icon at bounding box center [240, 285] width 13 height 13
click at [273, 280] on span "ORDEN 3111.pdf" at bounding box center [297, 285] width 97 height 16
drag, startPoint x: 273, startPoint y: 280, endPoint x: 343, endPoint y: 280, distance: 69.5
click at [343, 280] on span "ORDEN 3111.pdf" at bounding box center [297, 285] width 97 height 16
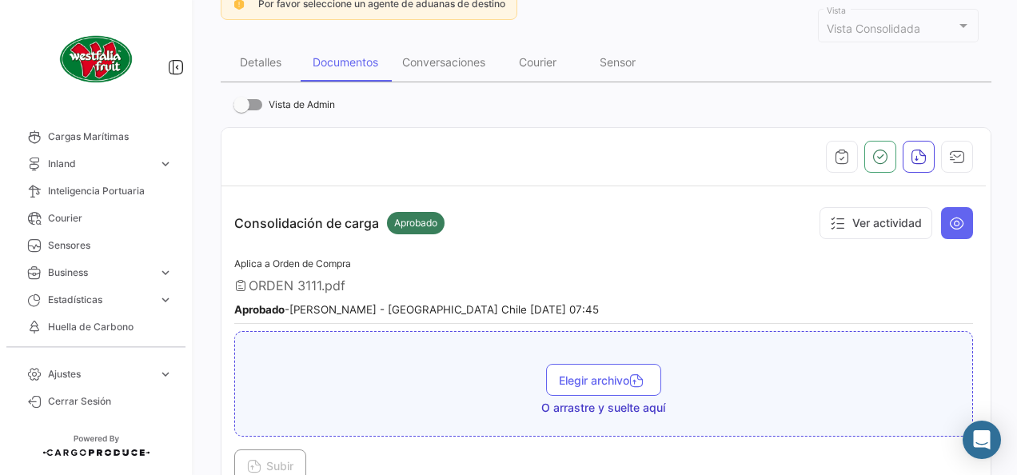
click at [343, 280] on span "ORDEN 3111.pdf" at bounding box center [297, 285] width 97 height 16
drag, startPoint x: 343, startPoint y: 280, endPoint x: 472, endPoint y: 282, distance: 129.5
click at [408, 281] on div "ORDEN 3111.pdf" at bounding box center [603, 285] width 738 height 16
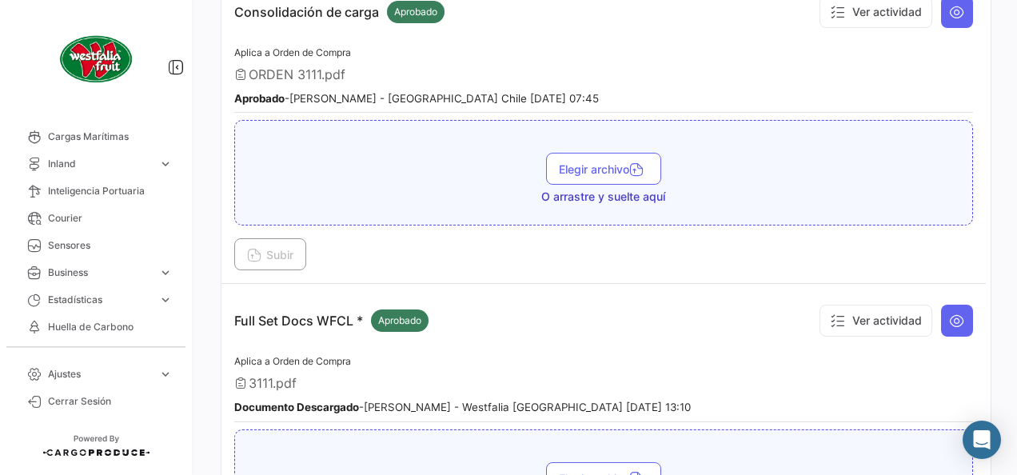
scroll to position [479, 0]
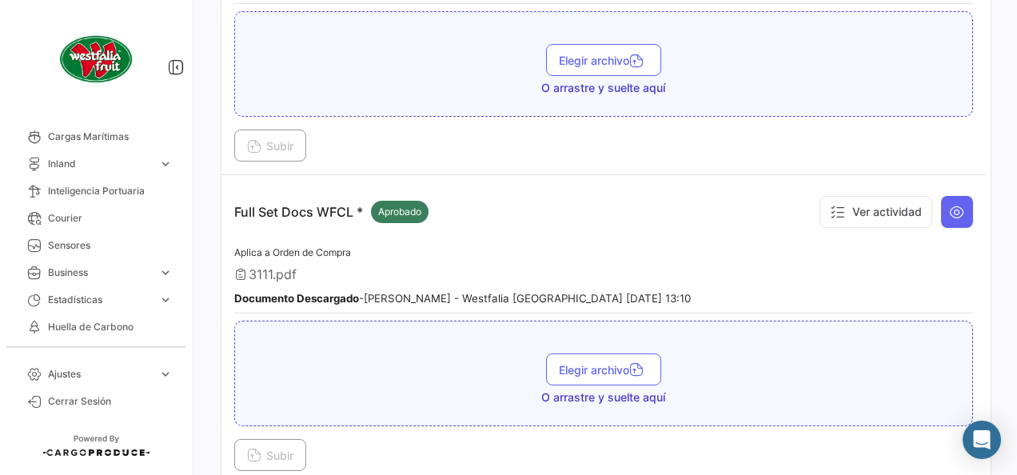
click at [312, 205] on p "Full Set Docs WFCL * Aprobado" at bounding box center [331, 212] width 194 height 22
click at [263, 266] on span "3111.pdf" at bounding box center [273, 274] width 48 height 16
click at [949, 207] on icon at bounding box center [957, 212] width 16 height 16
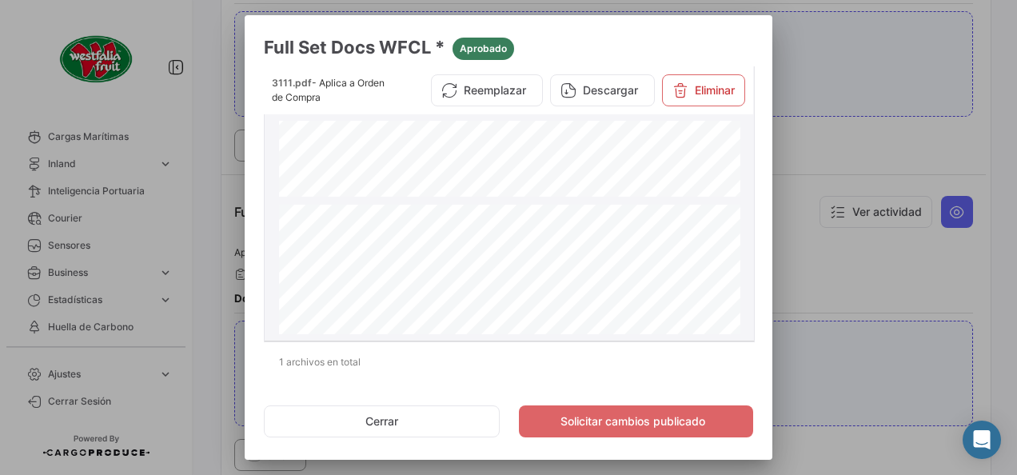
scroll to position [719, 0]
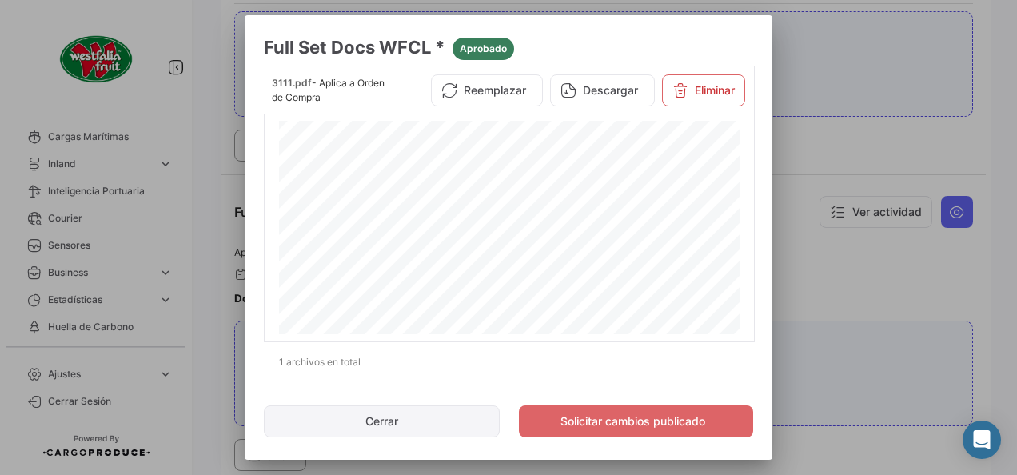
click at [420, 424] on button "Cerrar" at bounding box center [382, 421] width 236 height 32
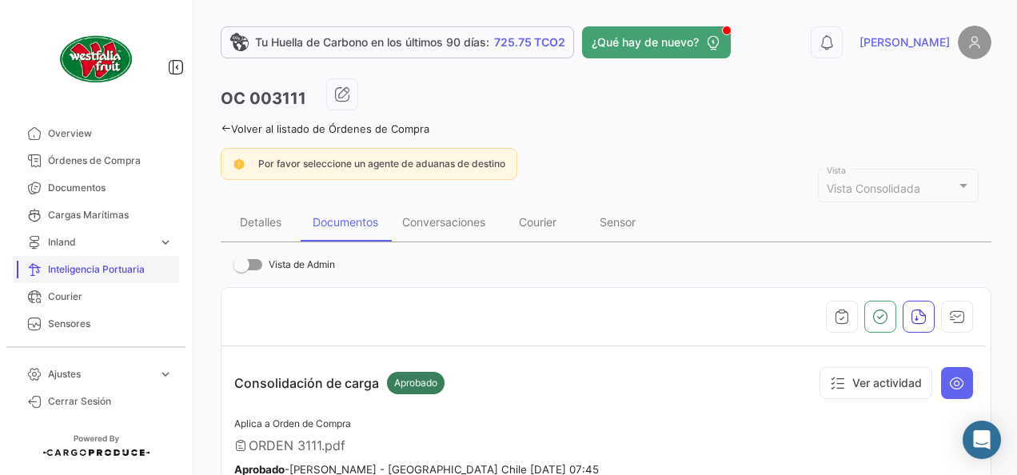
scroll to position [0, 0]
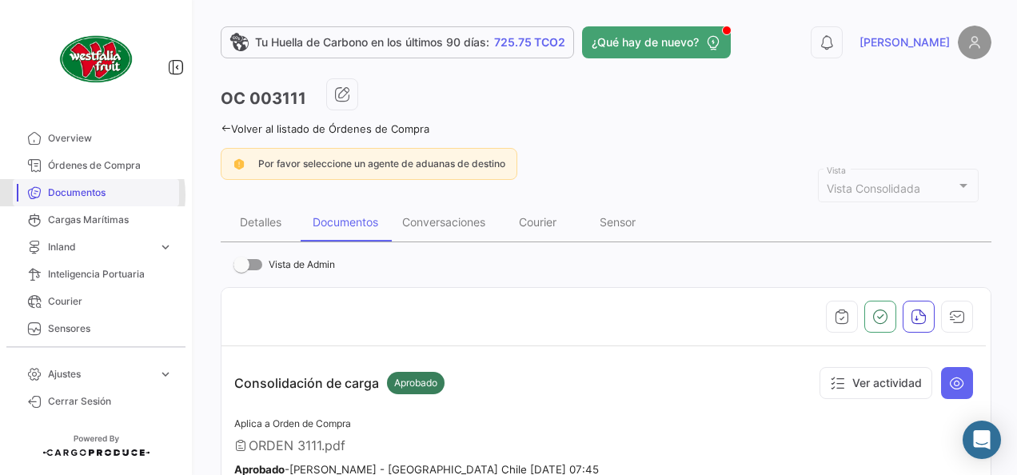
click at [88, 195] on span "Documentos" at bounding box center [110, 192] width 125 height 14
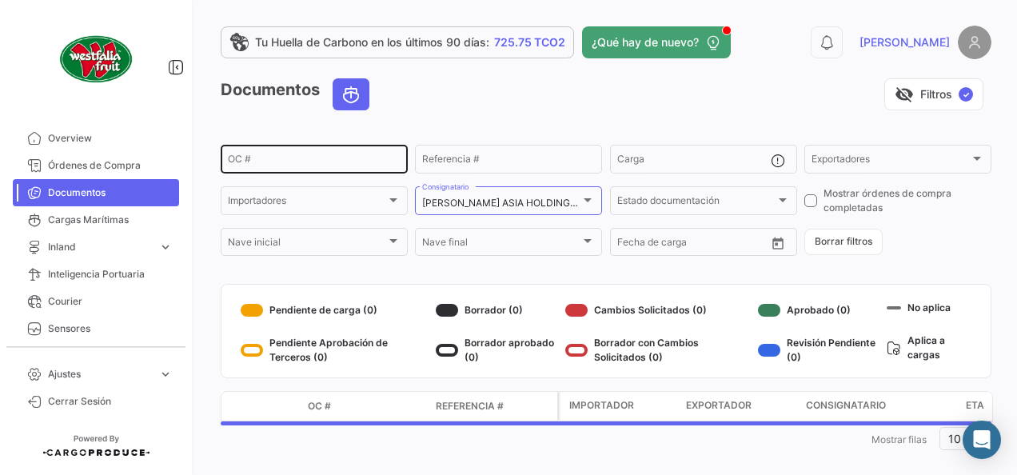
click at [292, 153] on div "OC #" at bounding box center [314, 157] width 173 height 31
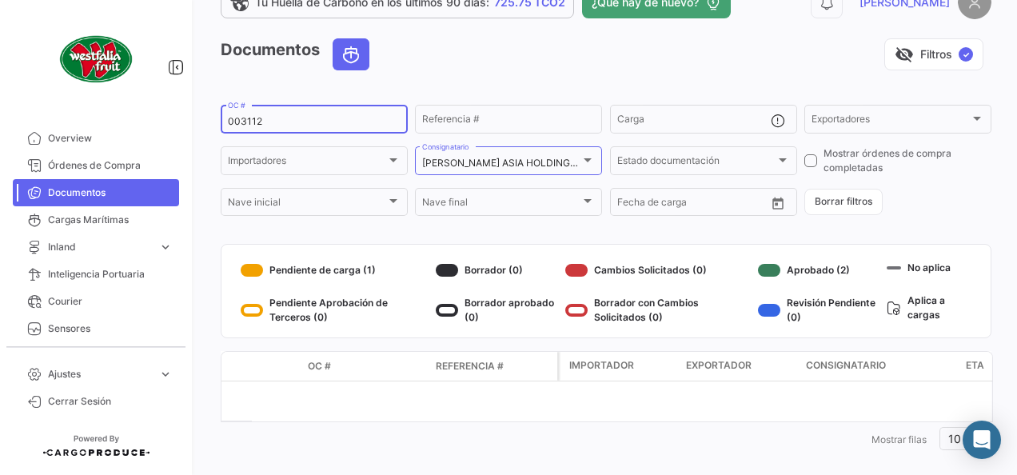
scroll to position [58, 0]
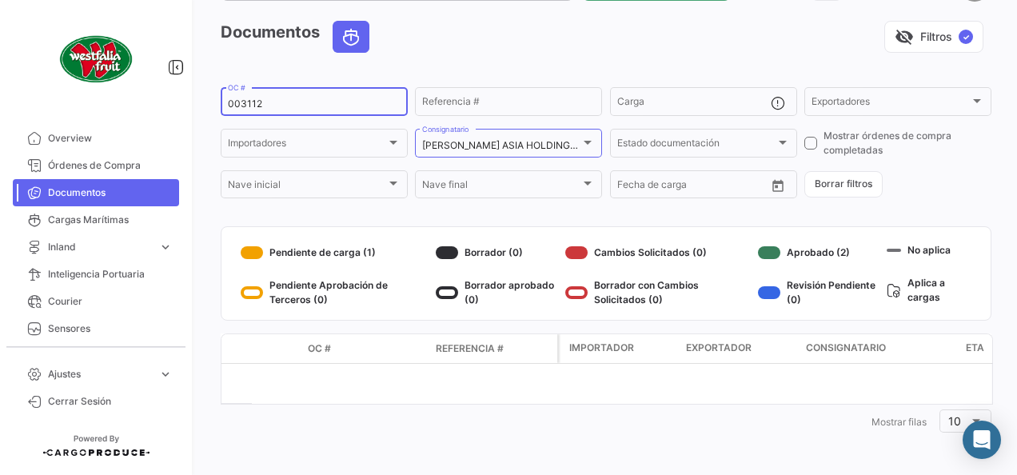
click at [238, 109] on input "003112" at bounding box center [314, 103] width 173 height 11
click at [593, 137] on div "[PERSON_NAME] ASIA HOLDING ([PERSON_NAME]-[GEOGRAPHIC_DATA]), [PERSON_NAME] ASI…" at bounding box center [508, 141] width 187 height 31
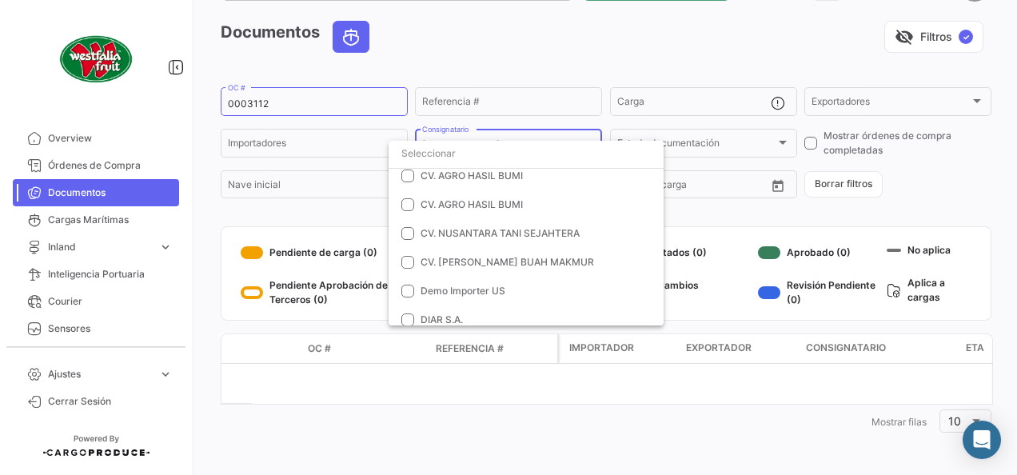
scroll to position [1023, 0]
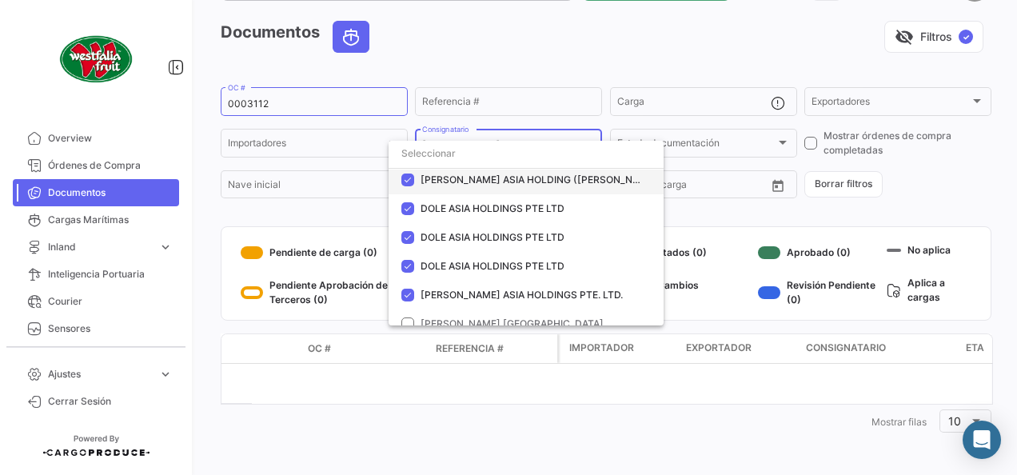
click at [408, 176] on mat-pseudo-checkbox at bounding box center [407, 179] width 13 height 13
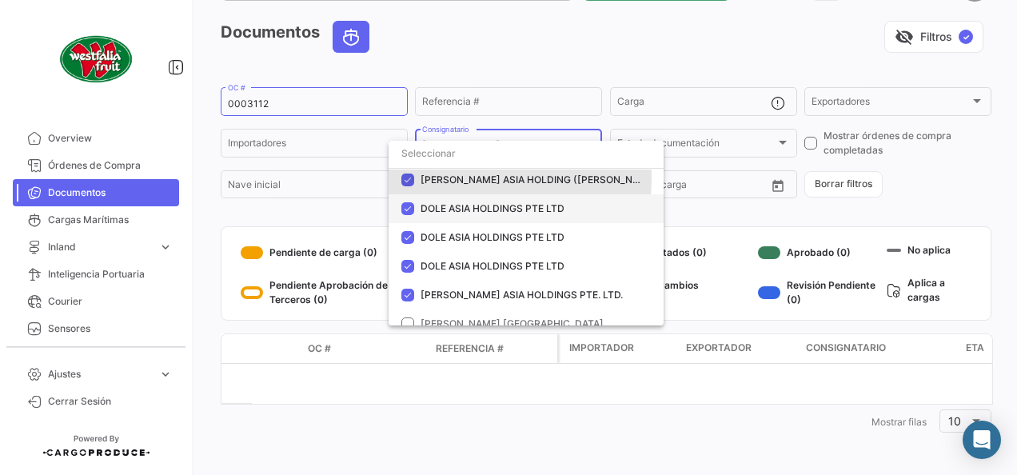
scroll to position [18, 0]
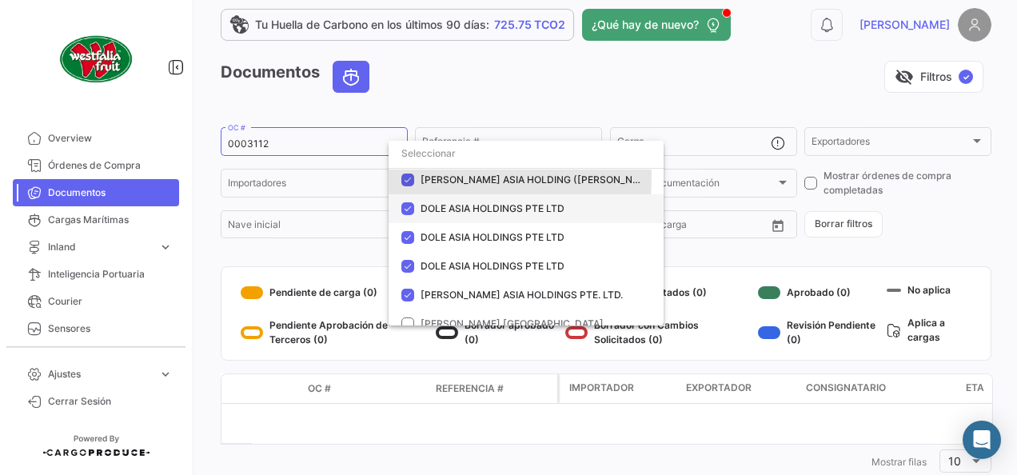
click at [405, 203] on mat-pseudo-checkbox at bounding box center [407, 208] width 13 height 13
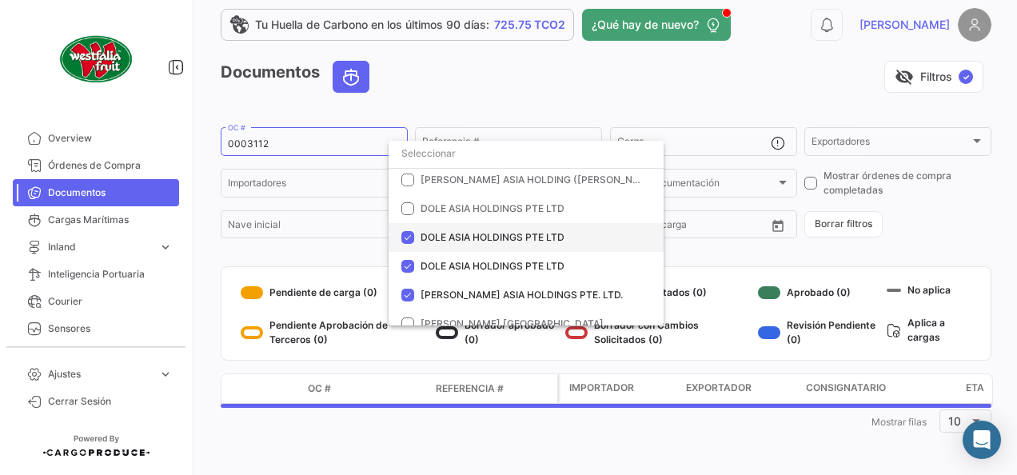
click at [412, 225] on mat-option "DOLE ASIA HOLDINGS PTE LTD" at bounding box center [525, 237] width 275 height 29
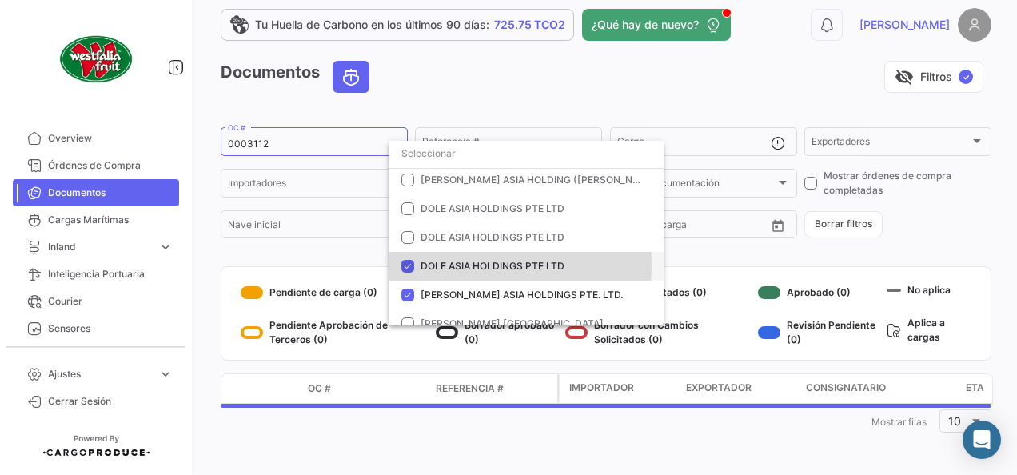
click at [400, 266] on mat-option "DOLE ASIA HOLDINGS PTE LTD" at bounding box center [525, 266] width 275 height 29
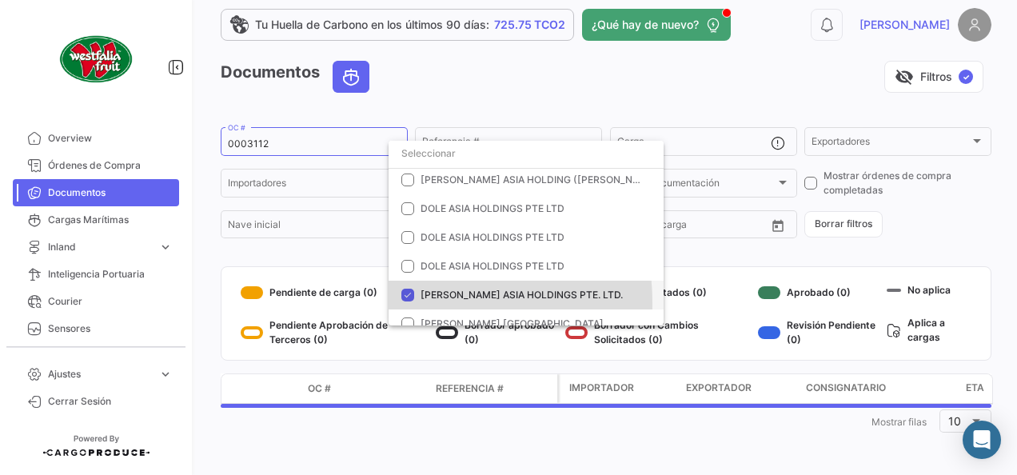
click at [402, 302] on mat-option "[PERSON_NAME] ASIA HOLDINGS PTE. LTD." at bounding box center [525, 294] width 275 height 29
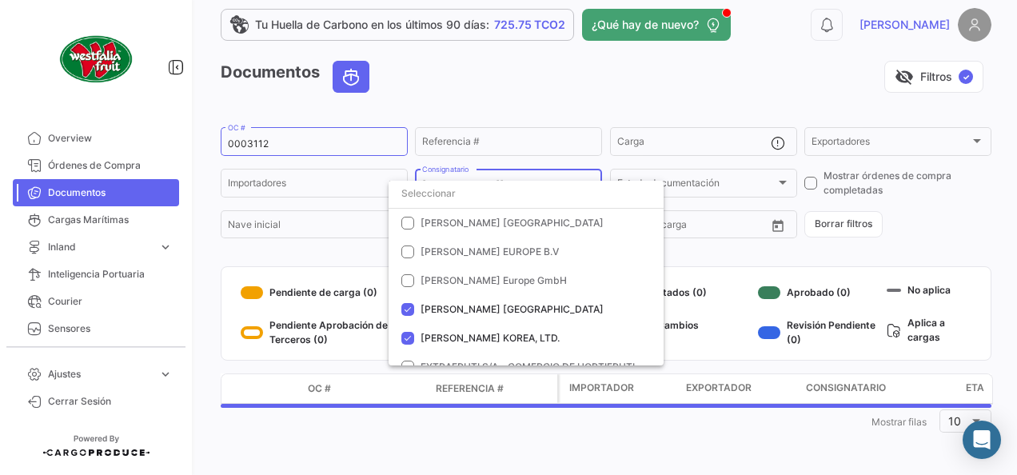
scroll to position [1183, 0]
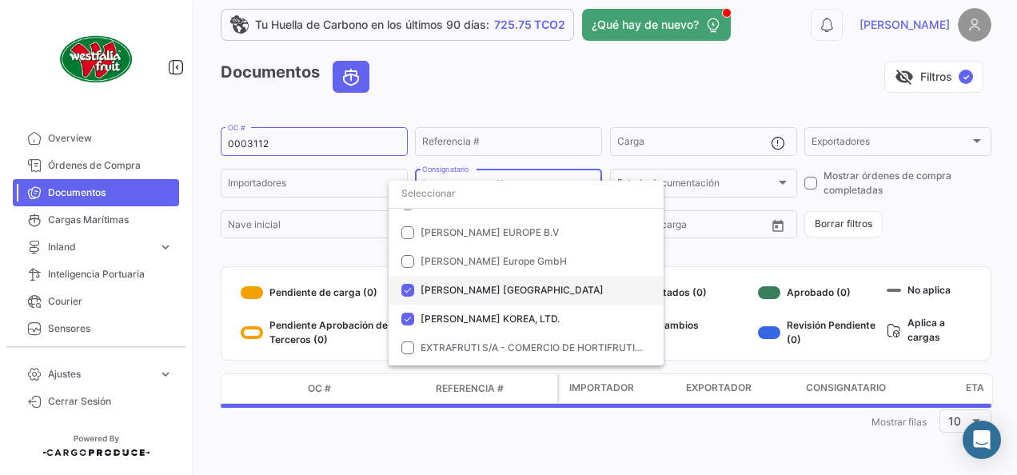
click at [420, 287] on span "[PERSON_NAME] [GEOGRAPHIC_DATA]" at bounding box center [511, 290] width 183 height 12
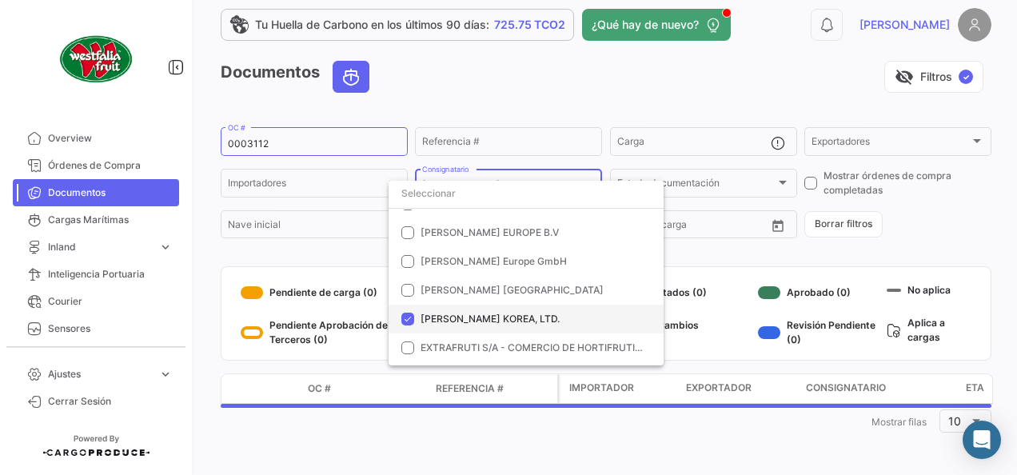
click at [408, 309] on mat-option "[PERSON_NAME] KOREA, LTD." at bounding box center [525, 318] width 275 height 29
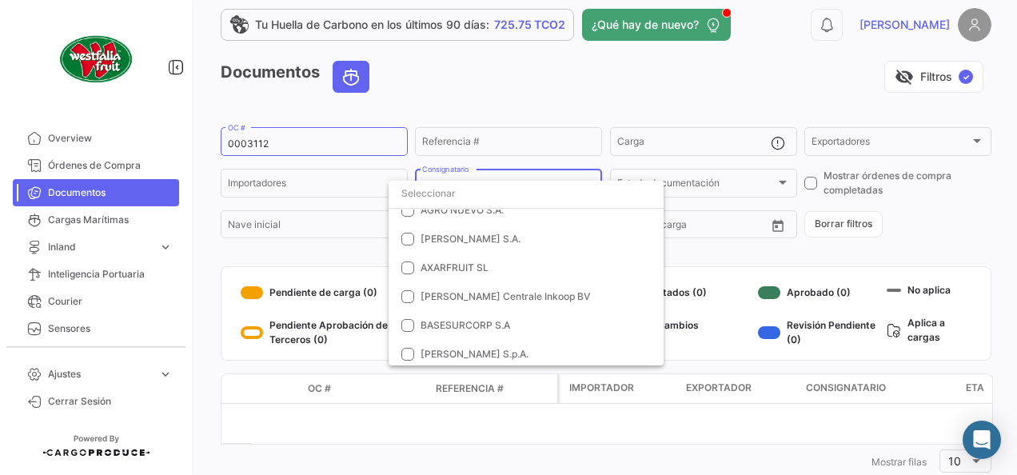
scroll to position [0, 0]
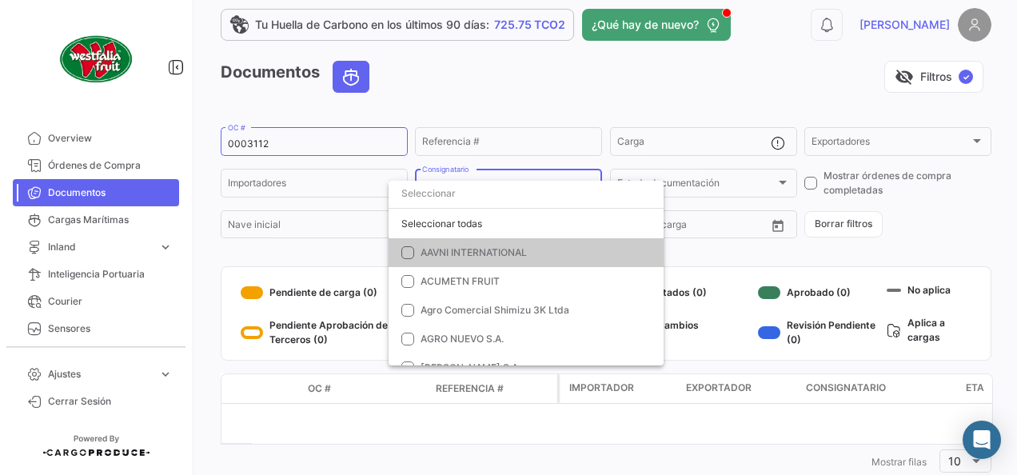
click at [323, 141] on div at bounding box center [508, 237] width 1017 height 475
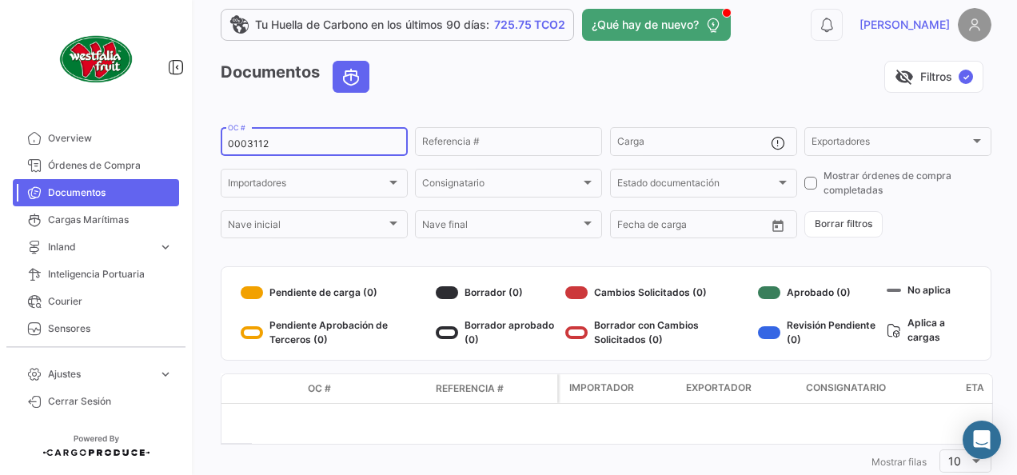
click at [248, 139] on input "0003112" at bounding box center [314, 143] width 173 height 11
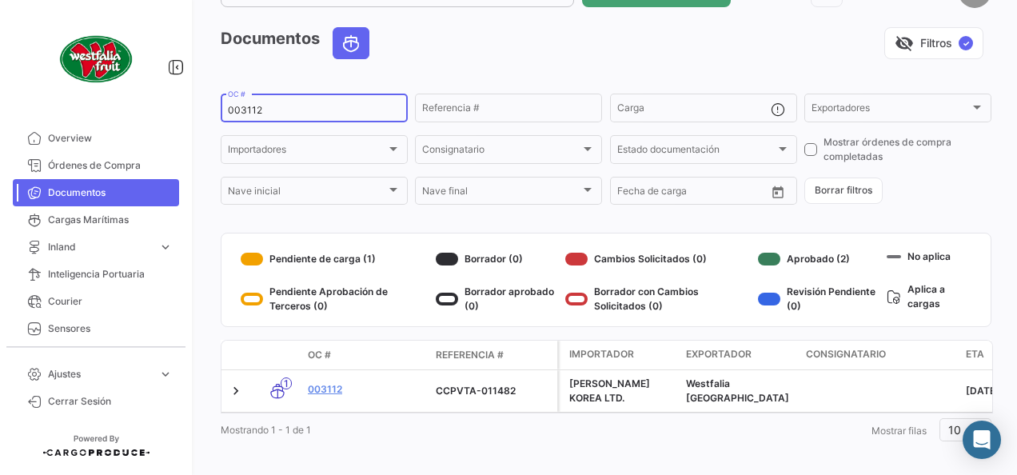
scroll to position [69, 0]
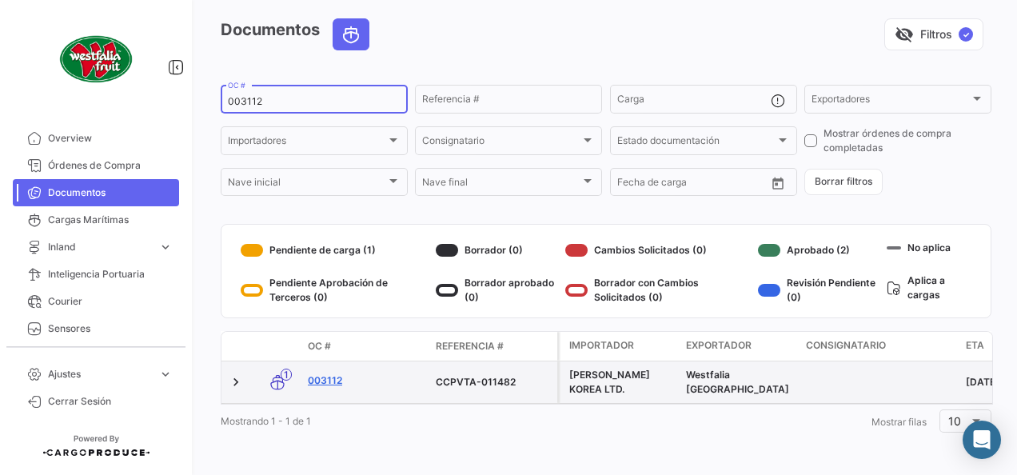
type input "003112"
click at [323, 373] on link "003112" at bounding box center [365, 380] width 115 height 14
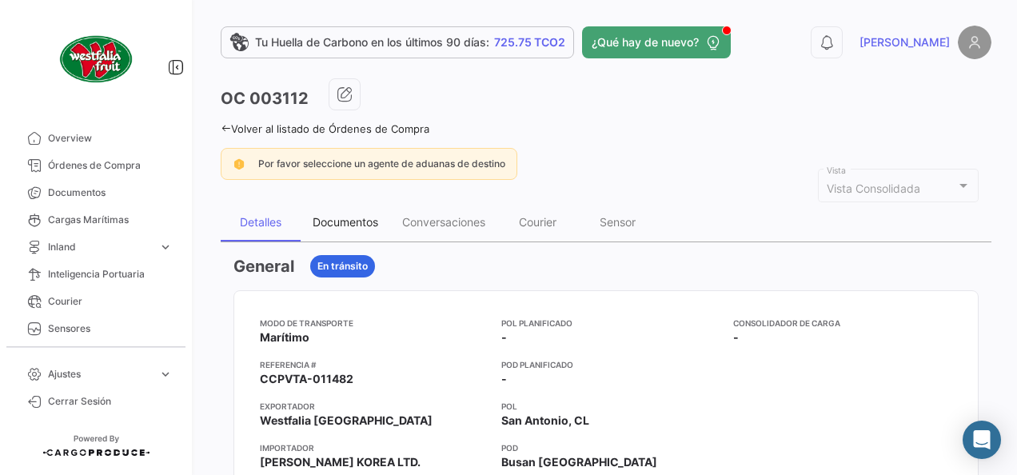
click at [361, 219] on div "Documentos" at bounding box center [345, 222] width 66 height 14
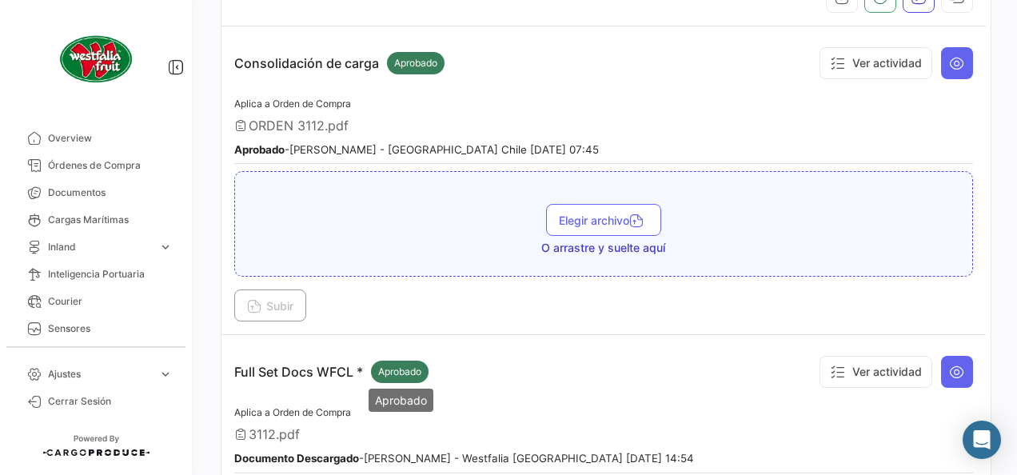
scroll to position [400, 0]
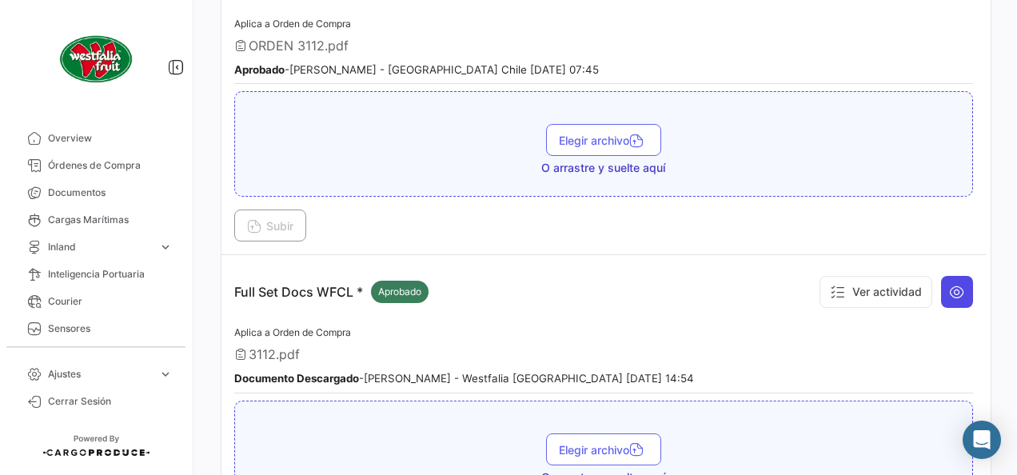
click at [953, 286] on icon at bounding box center [957, 292] width 16 height 16
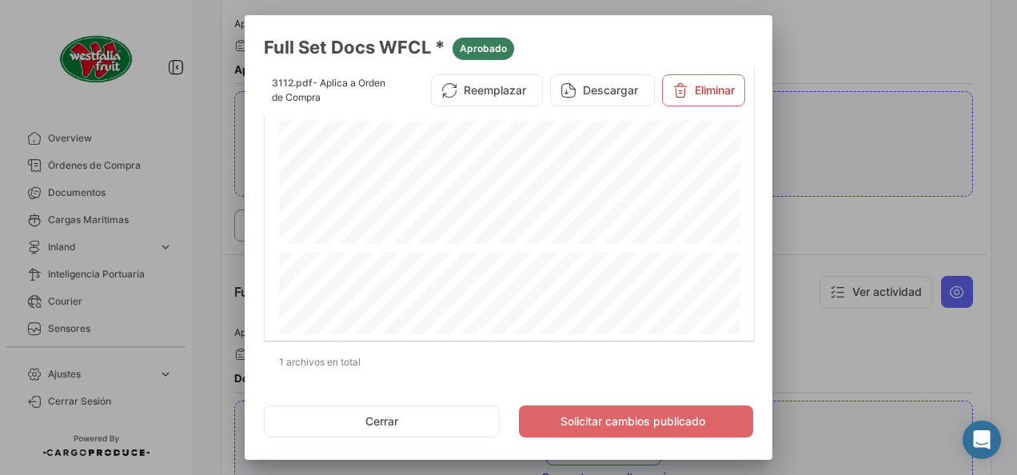
scroll to position [2238, 0]
click at [436, 412] on button "Cerrar" at bounding box center [382, 421] width 236 height 32
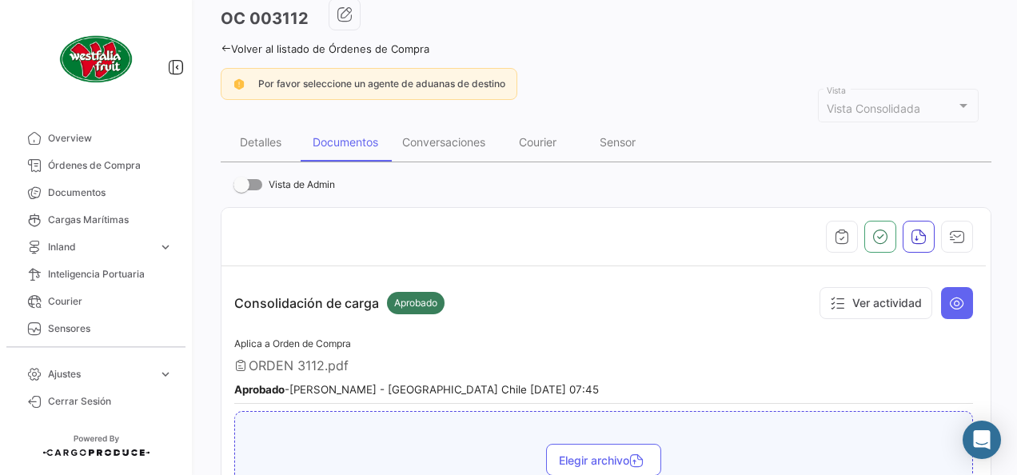
scroll to position [0, 0]
